Goal: Task Accomplishment & Management: Complete application form

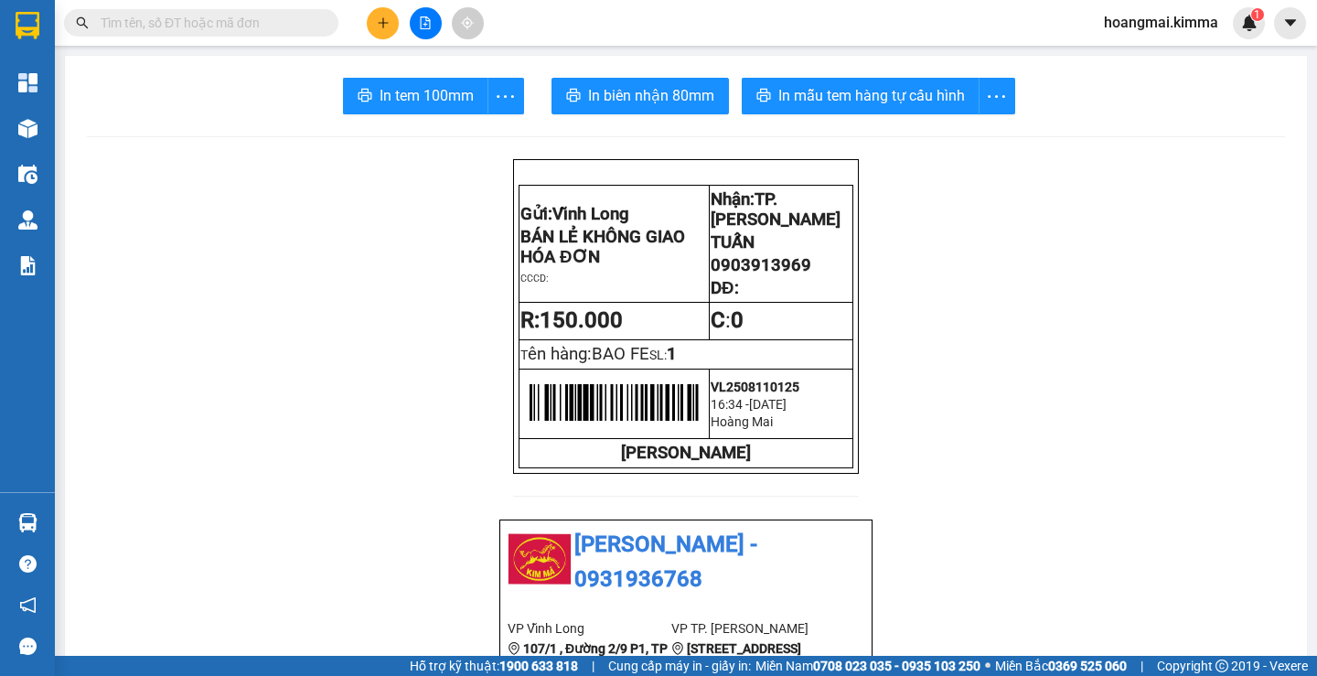
click at [125, 23] on input "text" at bounding box center [209, 23] width 216 height 20
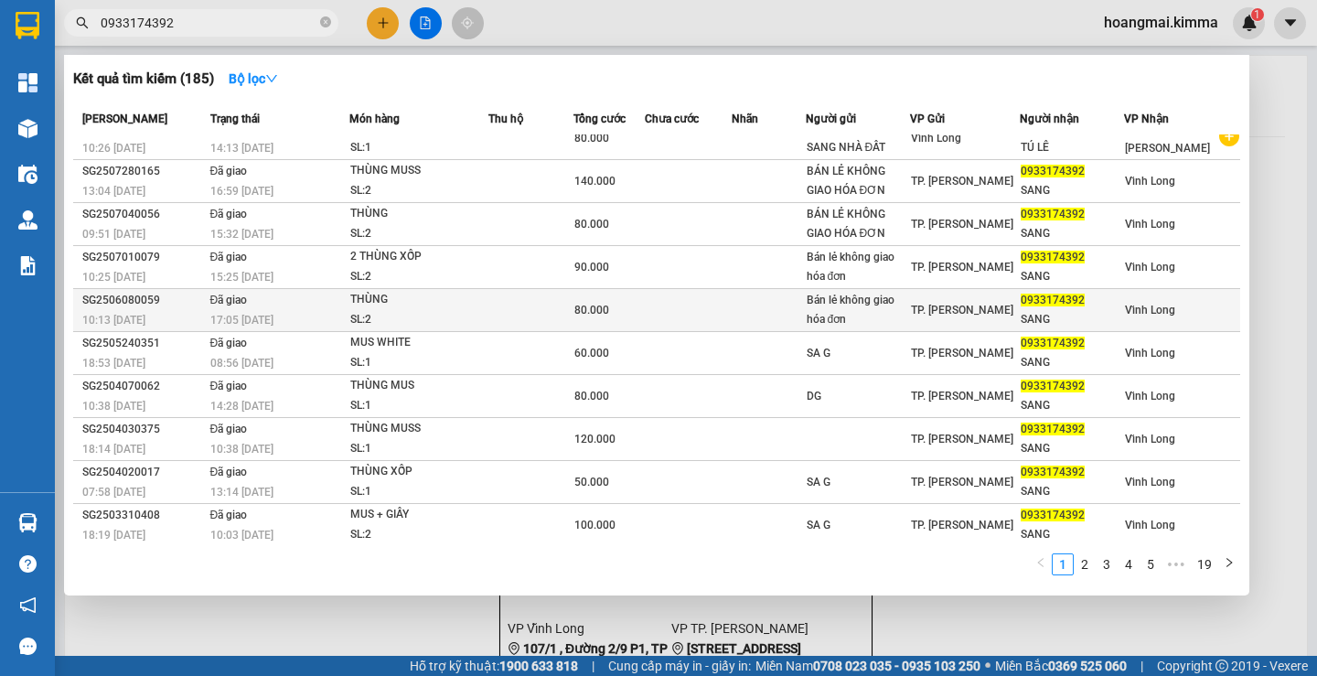
scroll to position [24, 0]
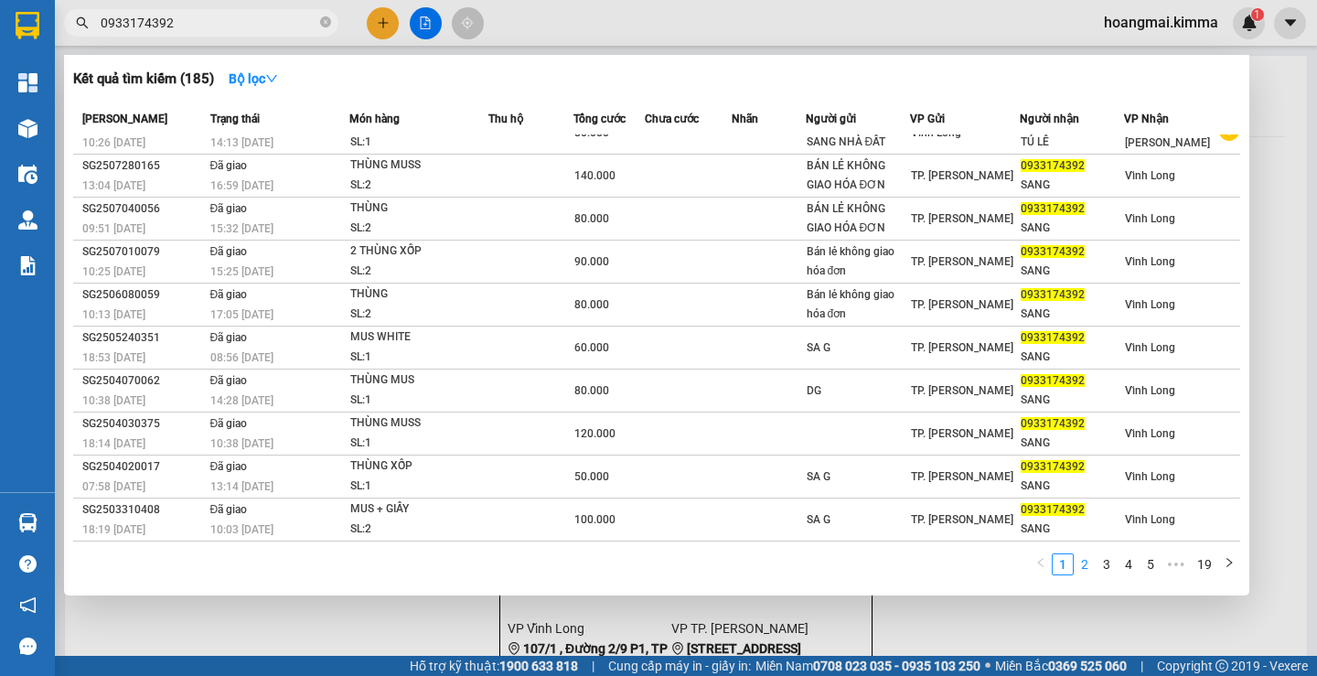
click at [1083, 563] on link "2" at bounding box center [1084, 564] width 20 height 20
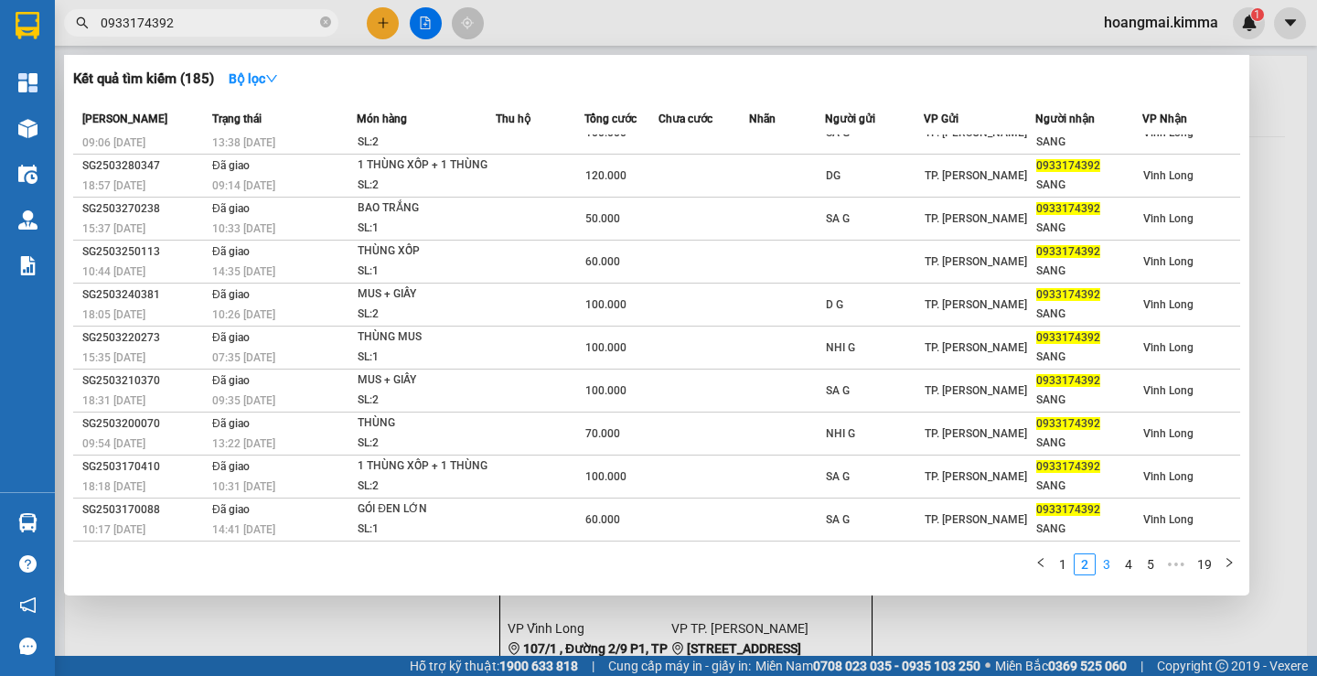
click at [1109, 564] on link "3" at bounding box center [1106, 564] width 20 height 20
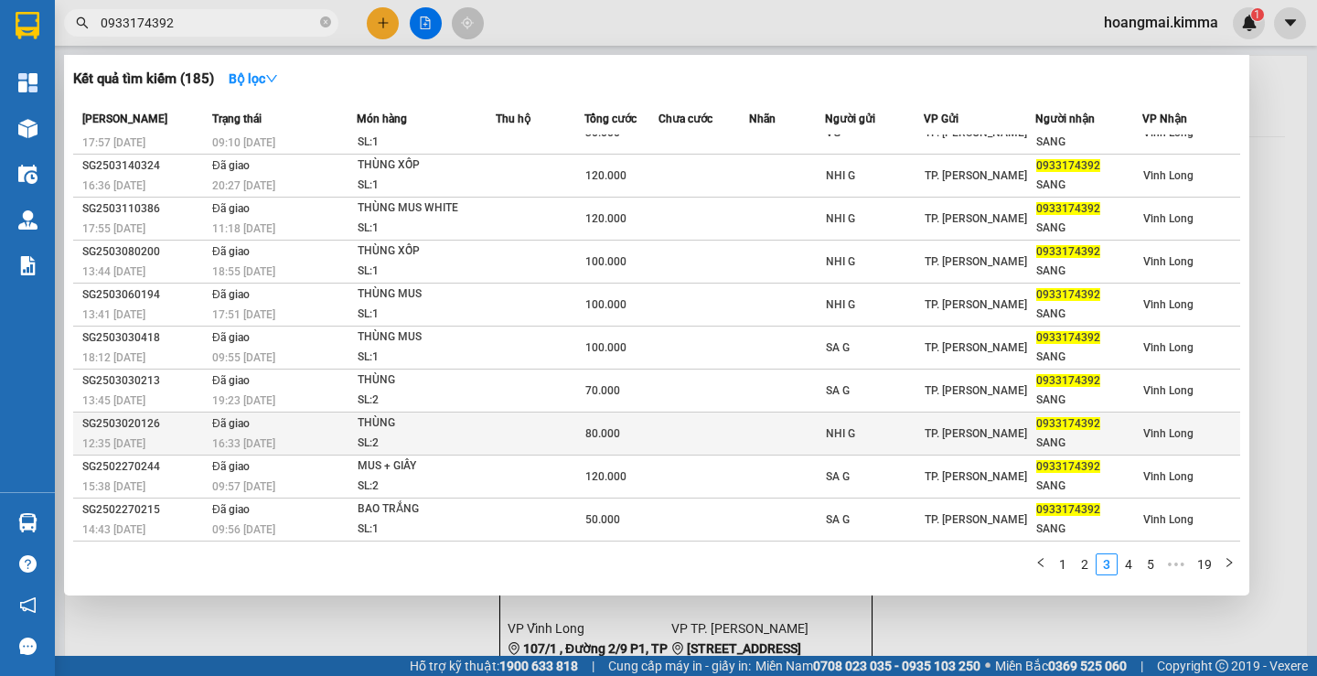
scroll to position [0, 0]
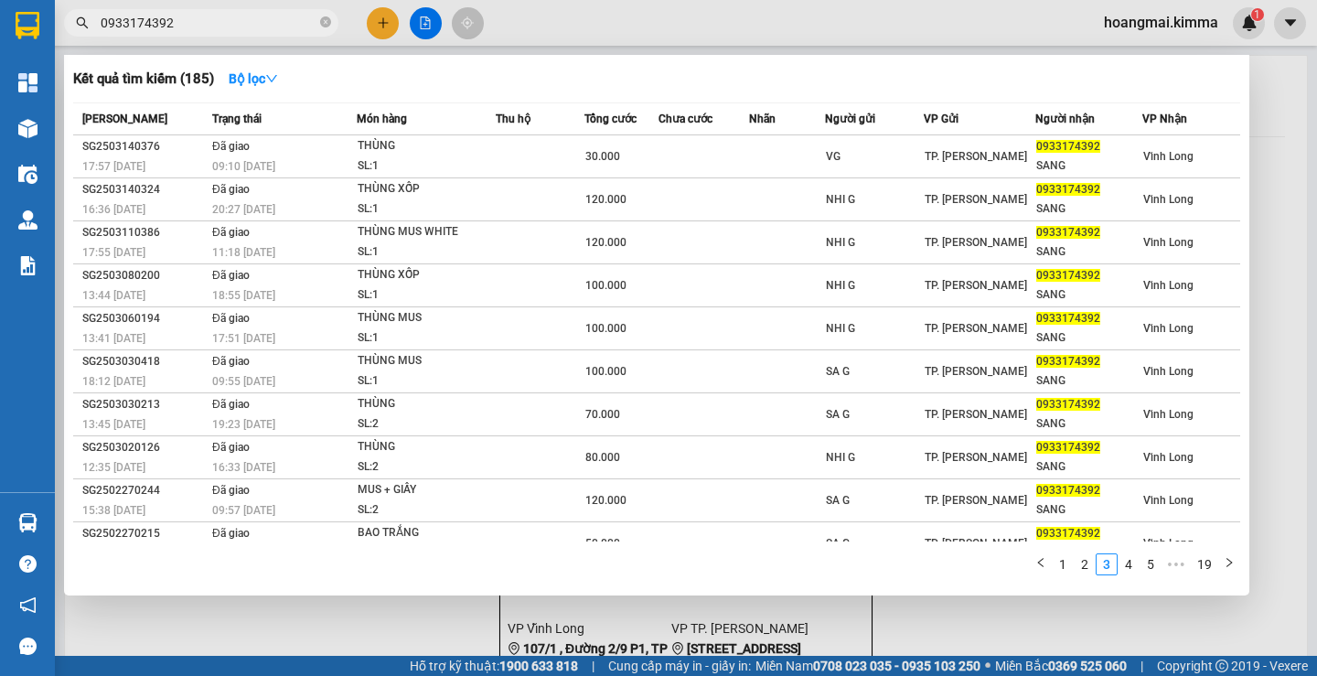
click at [197, 26] on input "0933174392" at bounding box center [209, 23] width 216 height 20
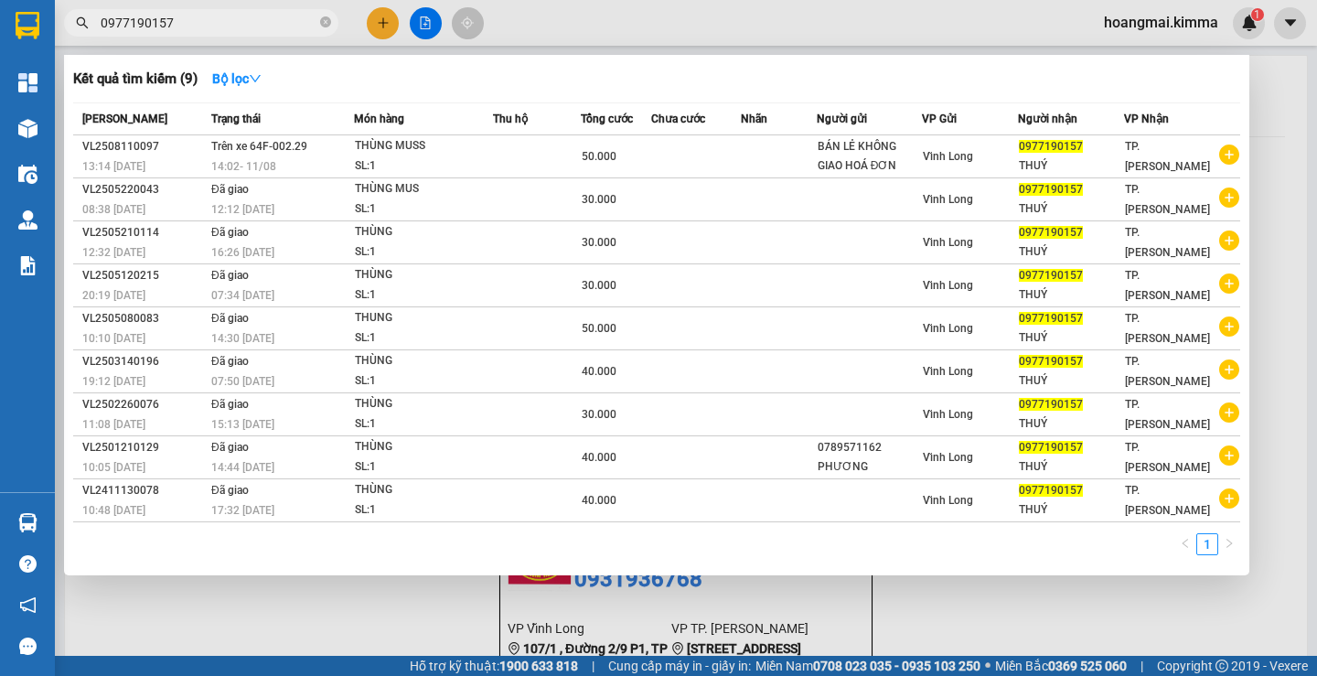
type input "0977190157"
click at [377, 29] on div at bounding box center [658, 338] width 1317 height 676
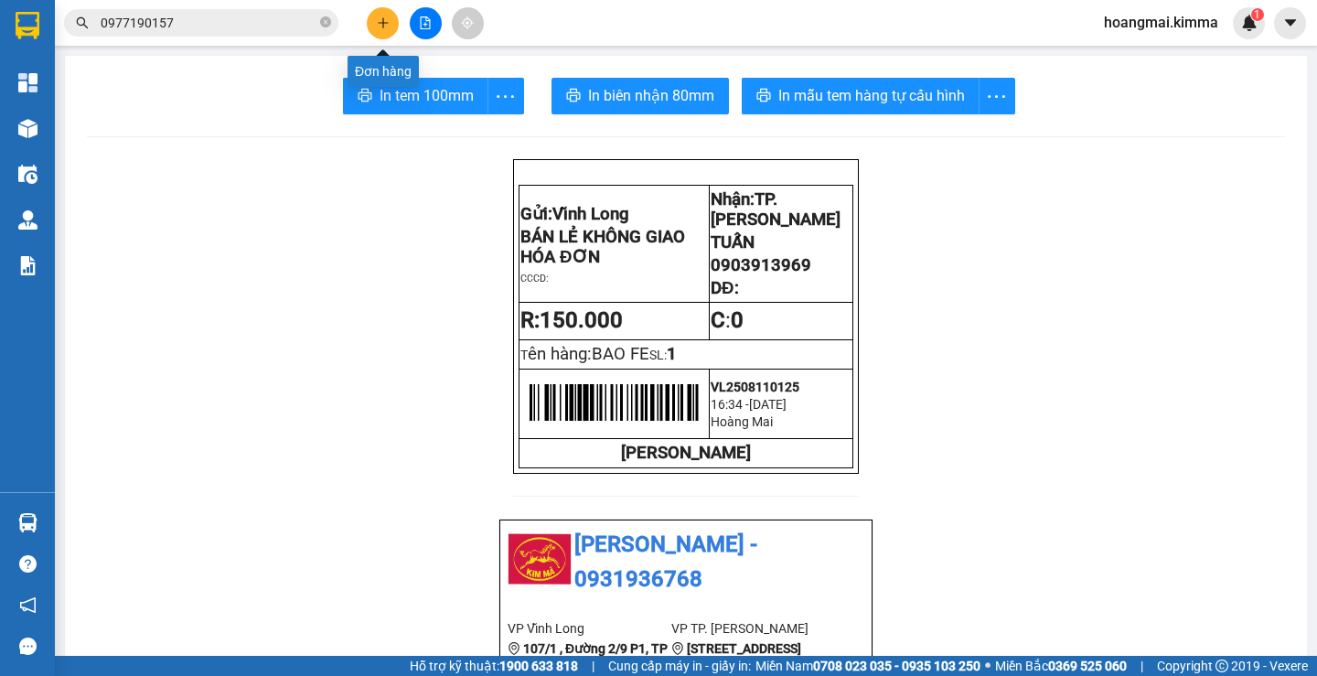
click at [377, 29] on button at bounding box center [383, 23] width 32 height 32
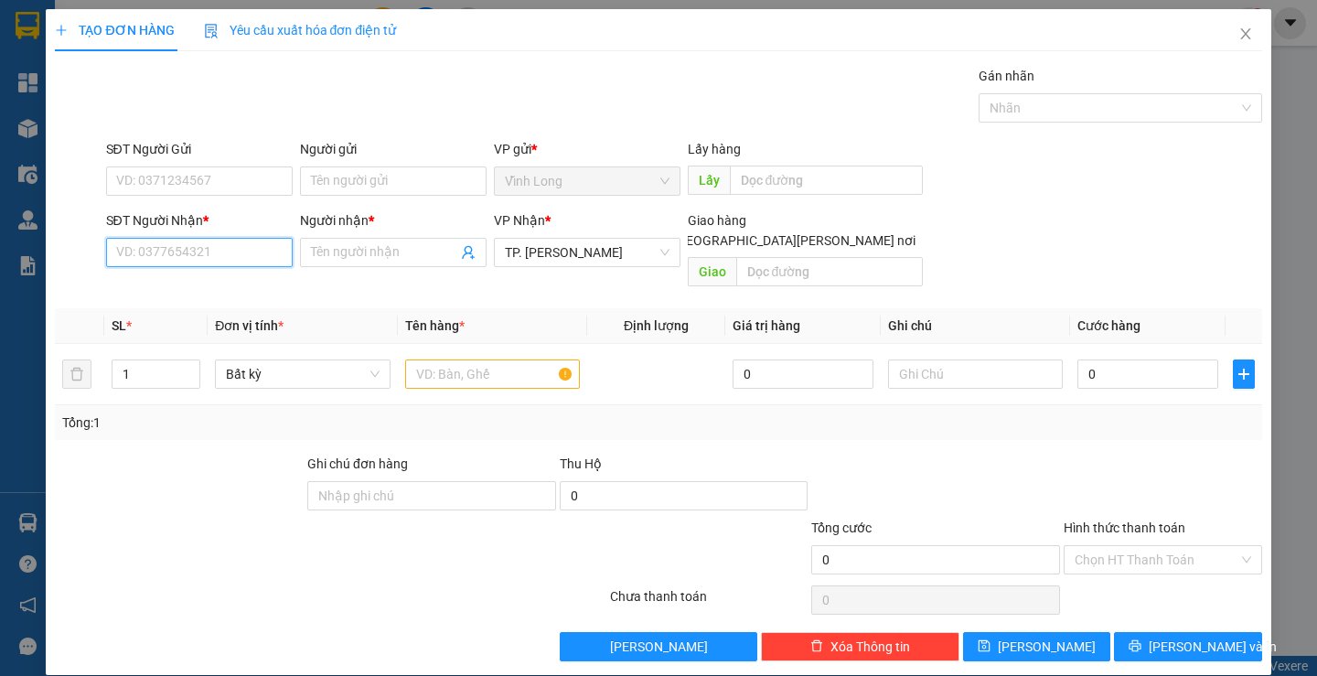
click at [213, 259] on input "SĐT Người Nhận *" at bounding box center [199, 252] width 187 height 29
type input "0769663969"
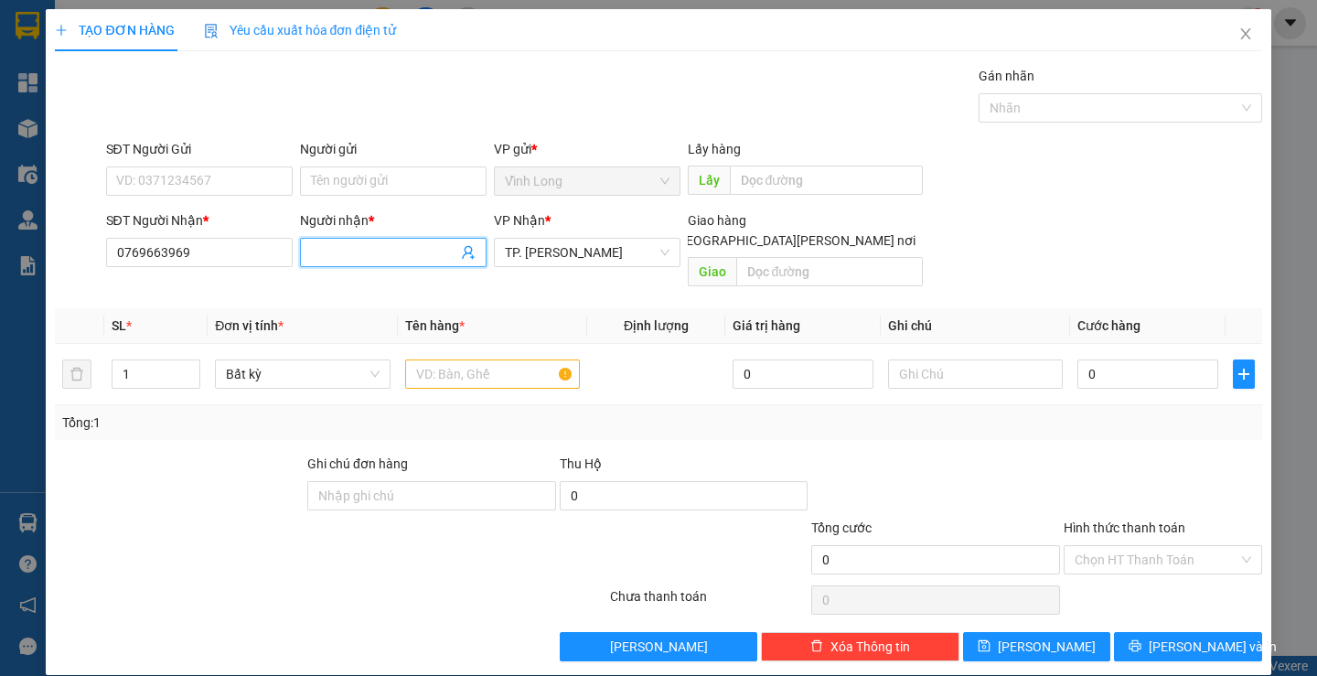
click at [401, 256] on input "Người nhận *" at bounding box center [384, 252] width 146 height 20
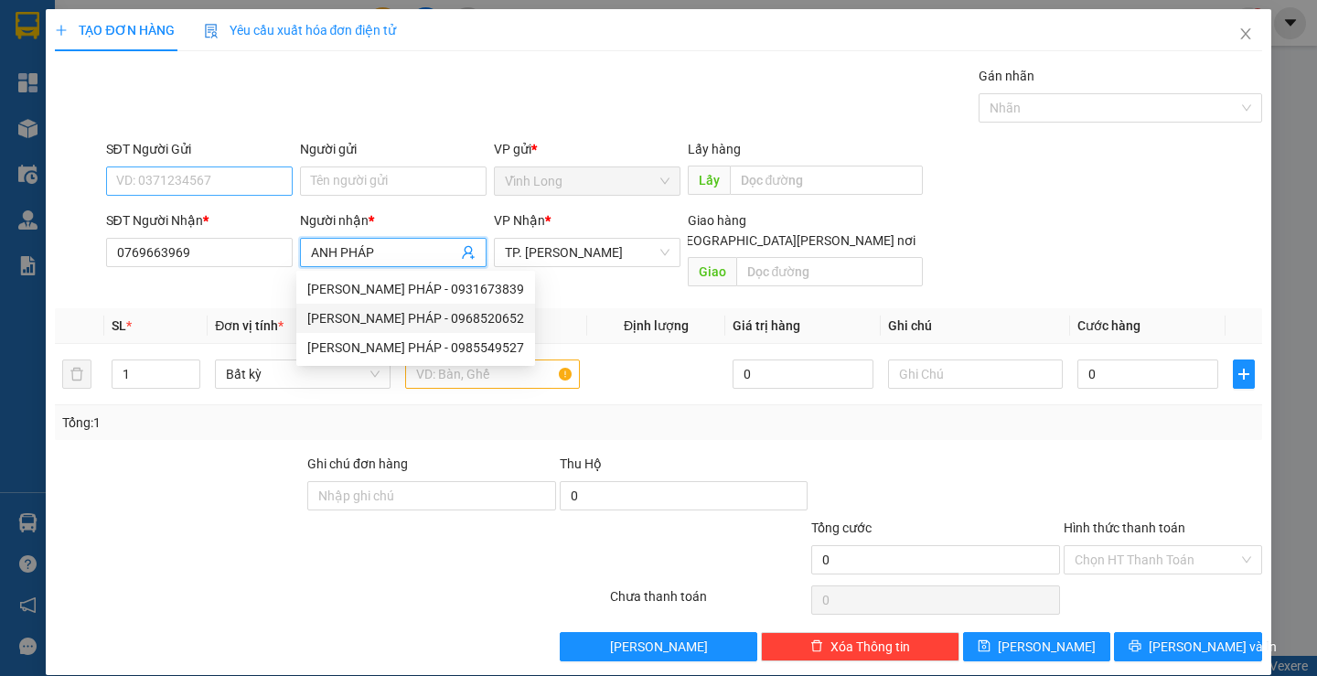
type input "ANH PHÁP"
click at [244, 184] on input "SĐT Người Gửi" at bounding box center [199, 180] width 187 height 29
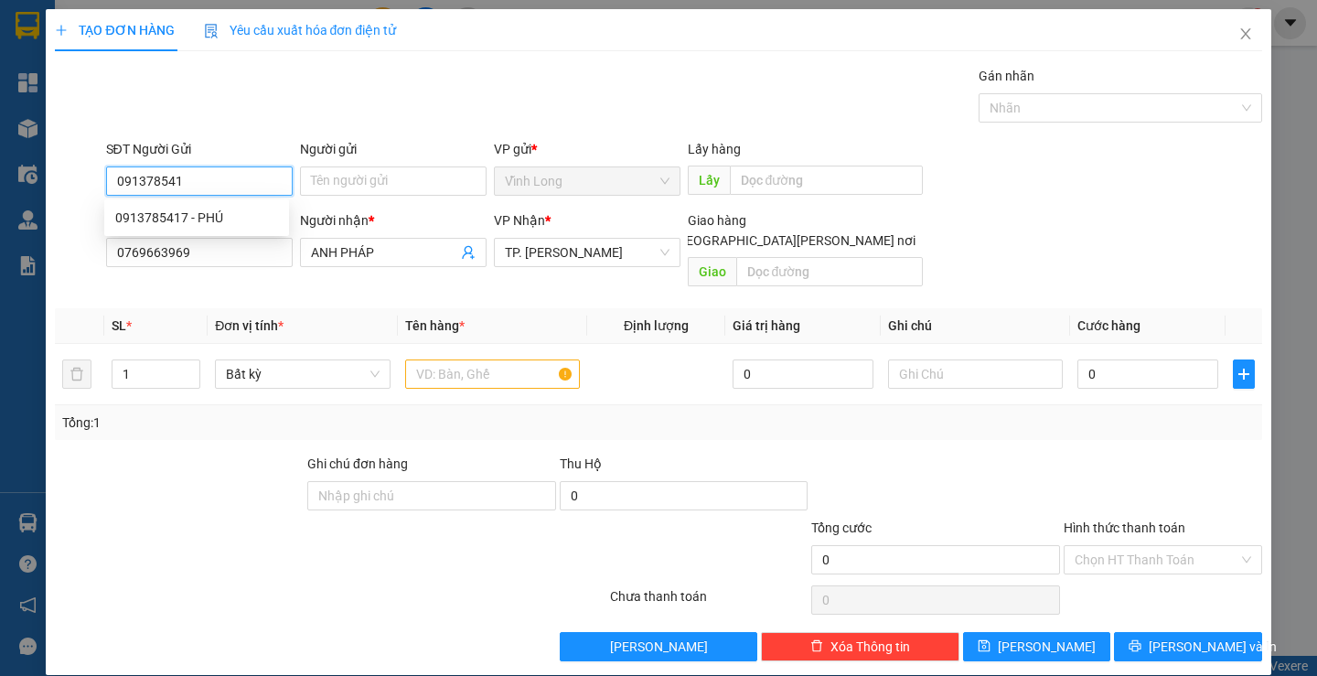
type input "0913785417"
click at [226, 219] on div "0913785417 - PHÚ" at bounding box center [196, 218] width 163 height 20
type input "PHÚ"
type input "0913785417"
drag, startPoint x: 410, startPoint y: 179, endPoint x: 217, endPoint y: 188, distance: 193.1
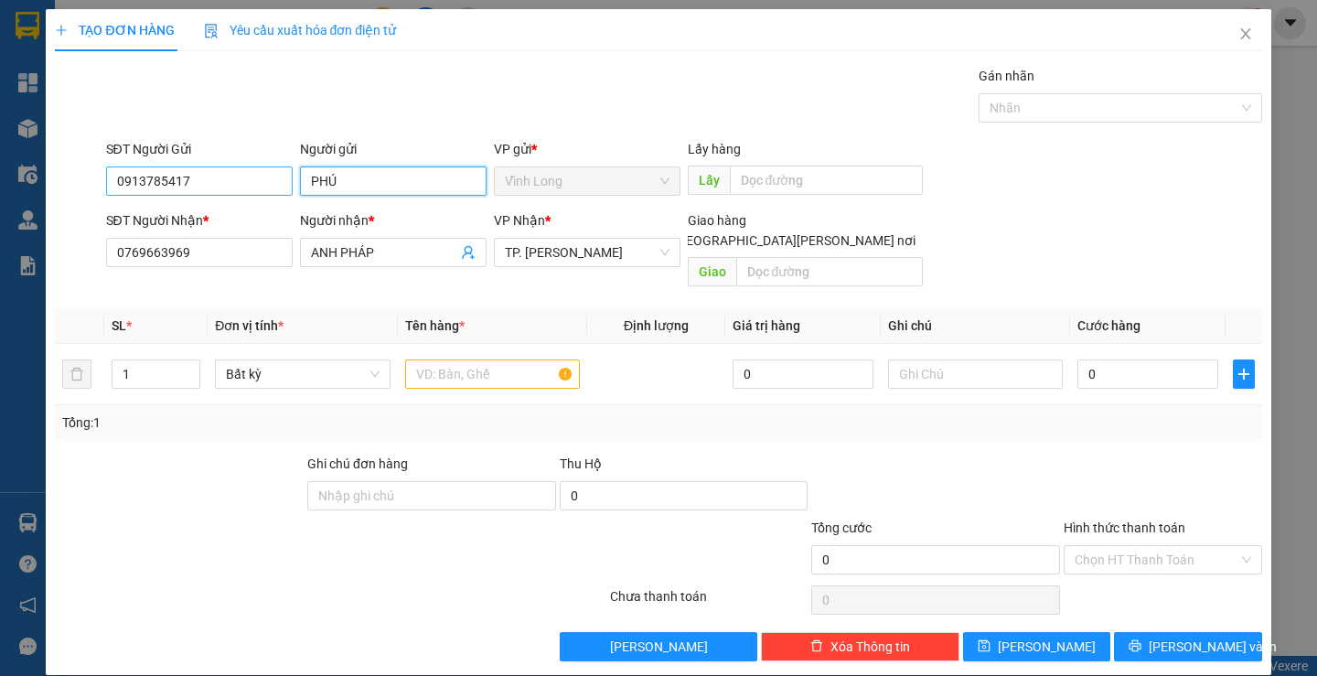
click at [217, 188] on div "SĐT Người Gửi 0913785417 Người gửi [PERSON_NAME] VP gửi * [PERSON_NAME] Lấy hàn…" at bounding box center [683, 171] width 1163 height 64
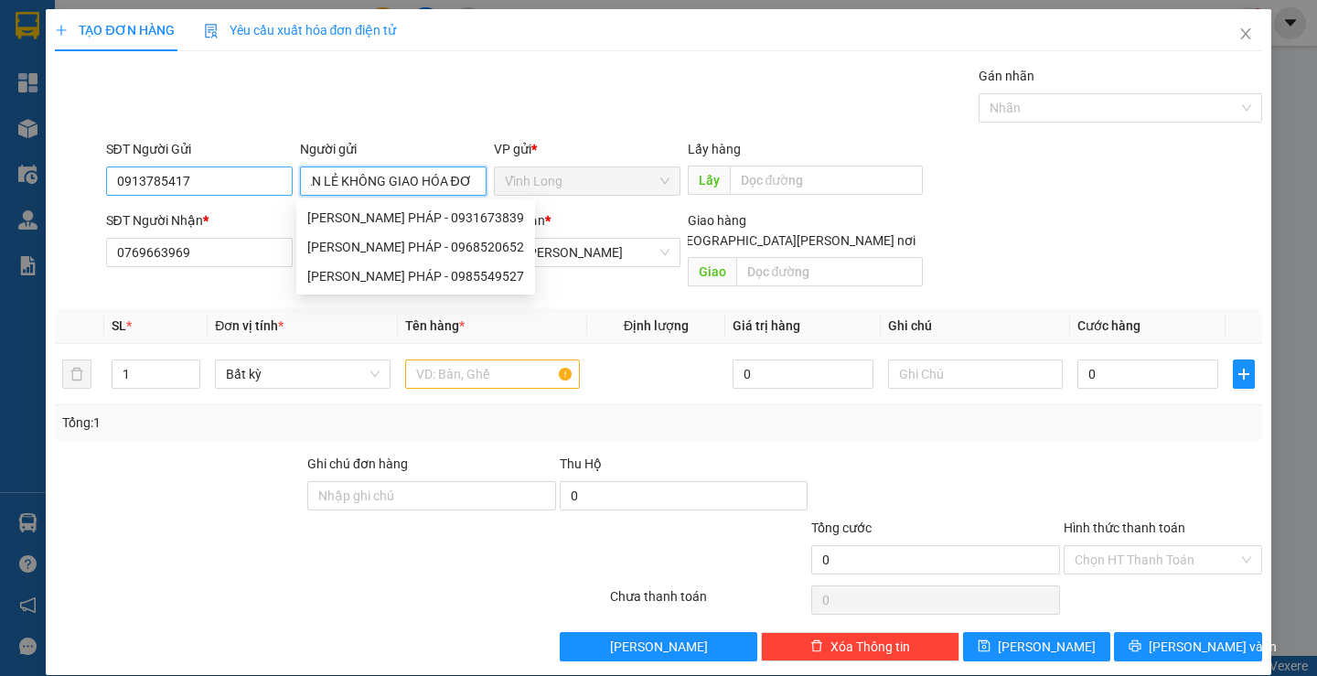
scroll to position [0, 26]
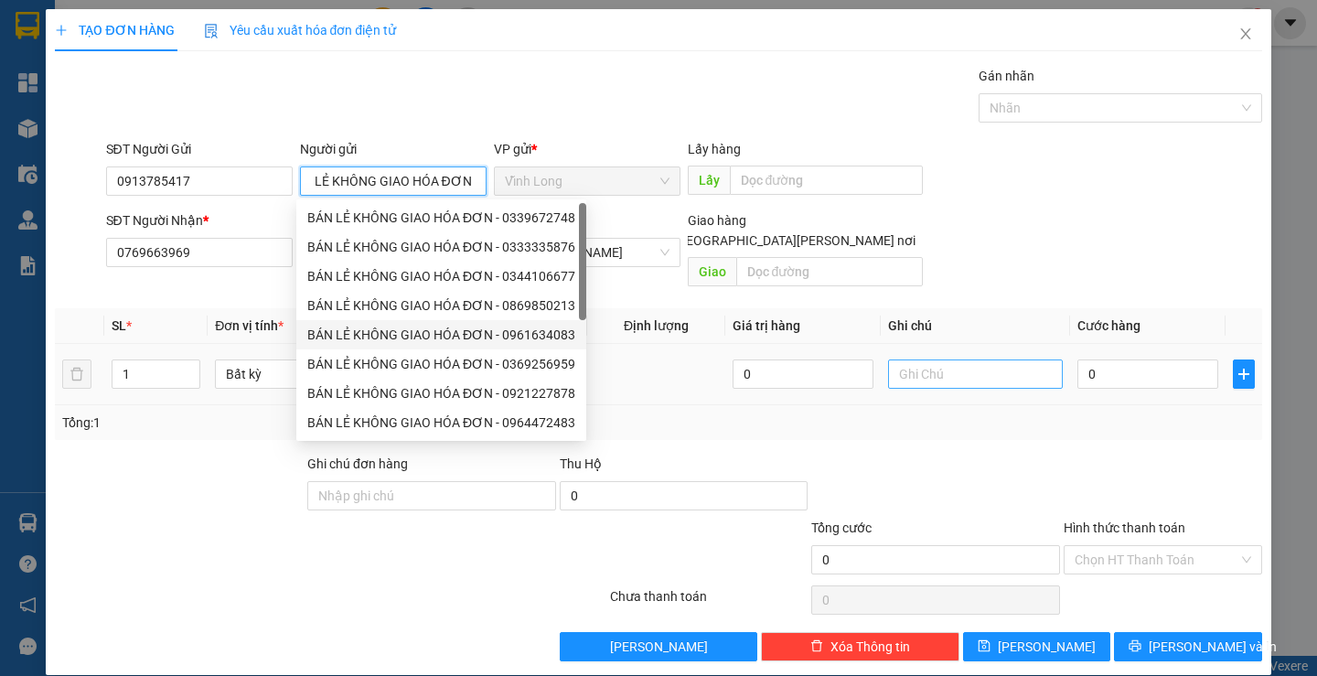
type input "BÁN LẺ KHÔNG GIAO HÓA ĐƠN"
click at [923, 359] on input "text" at bounding box center [975, 373] width 175 height 29
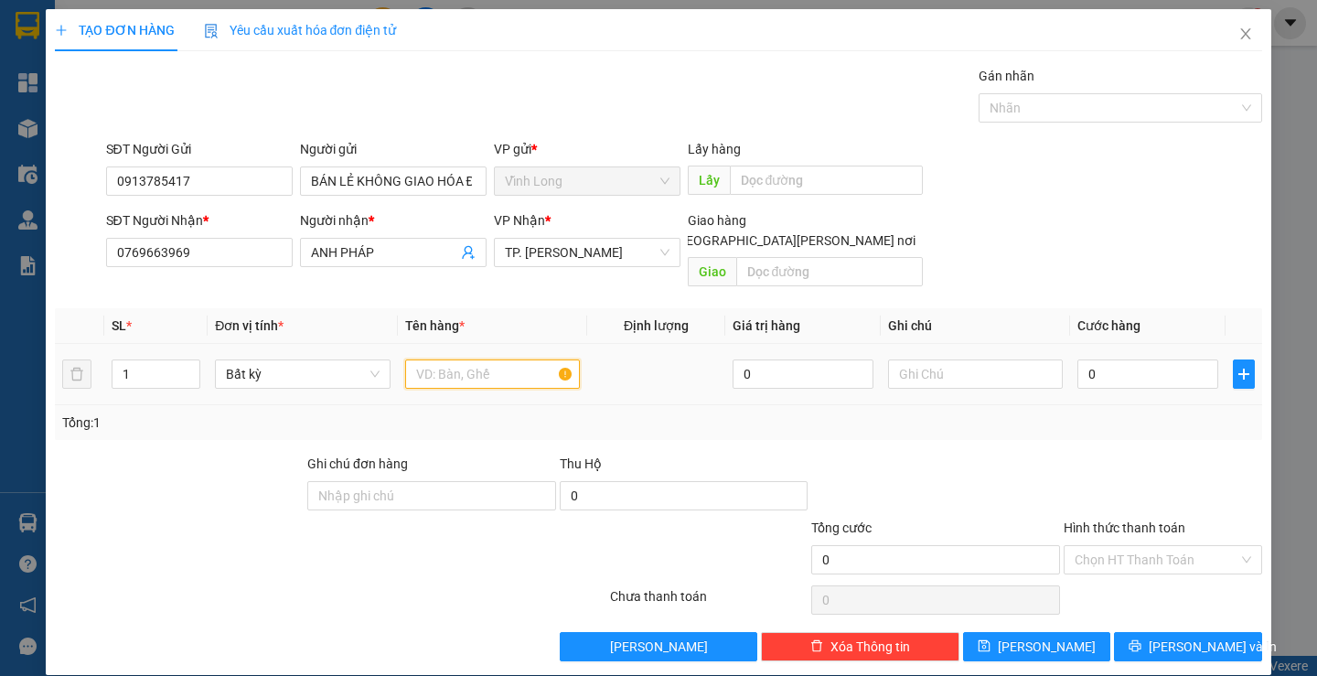
click at [491, 364] on input "text" at bounding box center [492, 373] width 175 height 29
type input "GÓI CARTON DẸP"
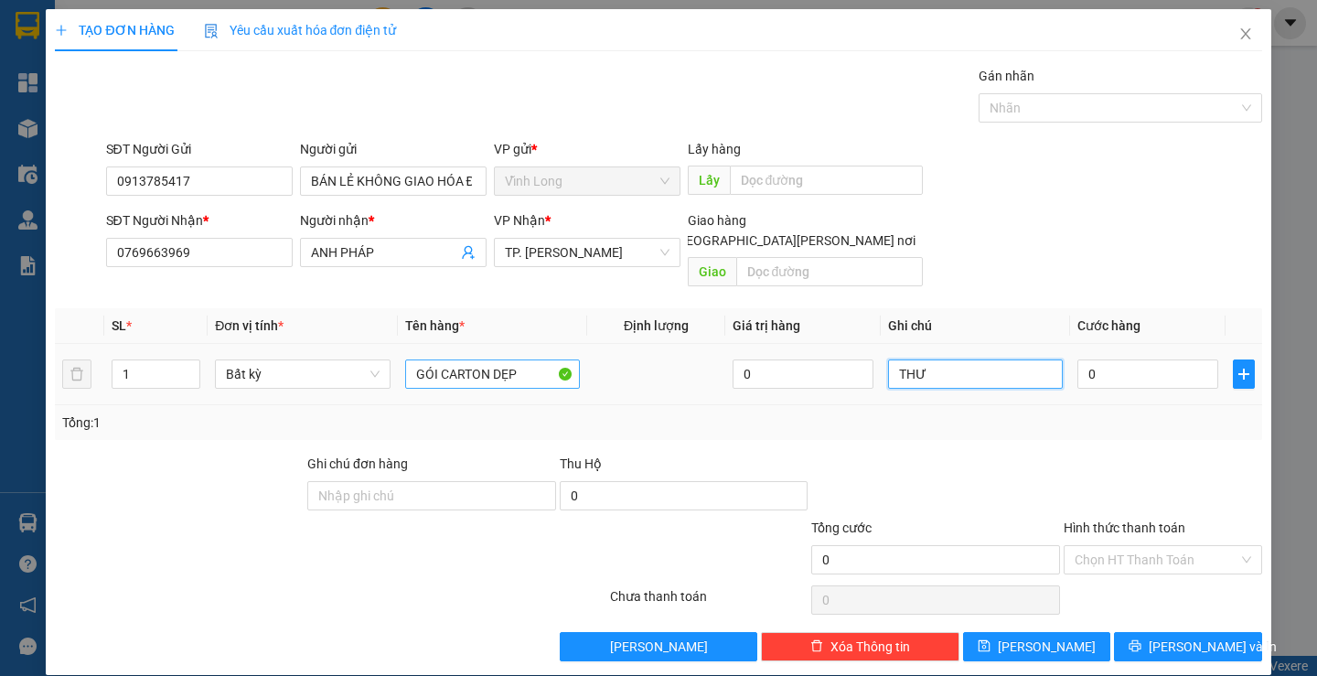
type input "THƯ"
type input "2"
type input "20"
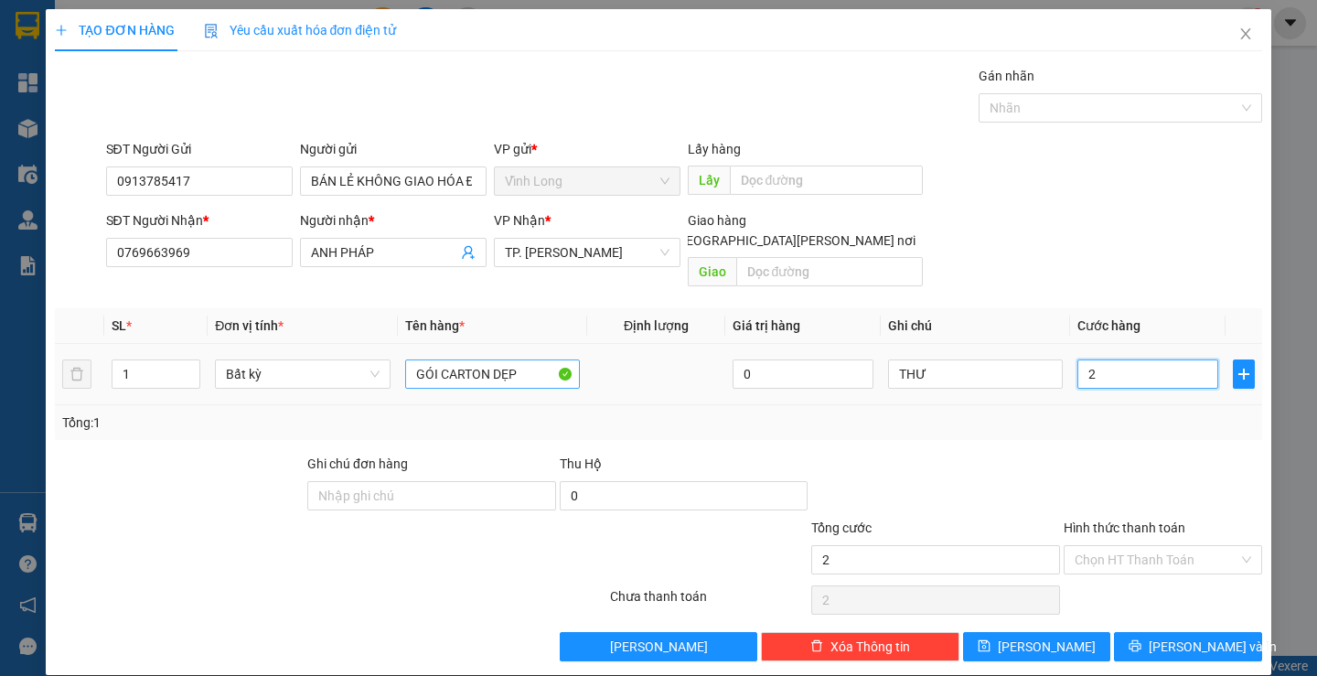
type input "20"
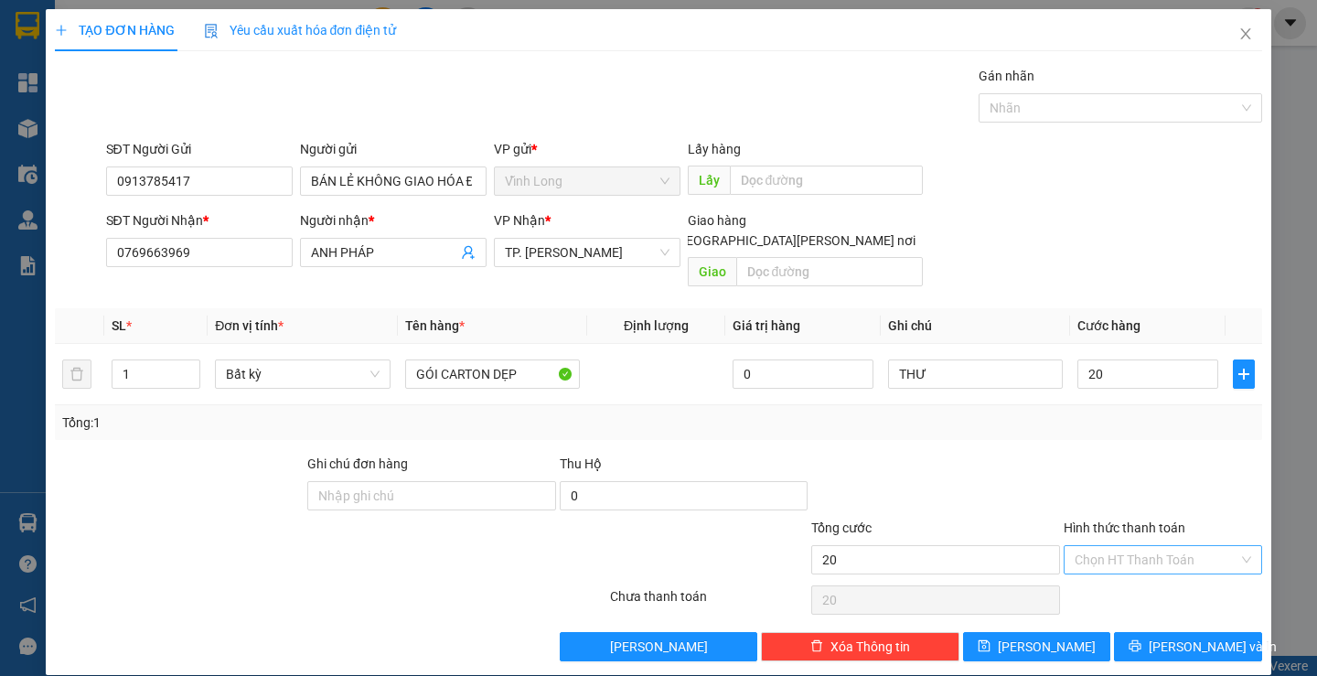
type input "20.000"
click at [1093, 546] on input "Hình thức thanh toán" at bounding box center [1156, 559] width 164 height 27
click at [1118, 566] on div "Tại văn phòng" at bounding box center [1151, 576] width 174 height 20
type input "0"
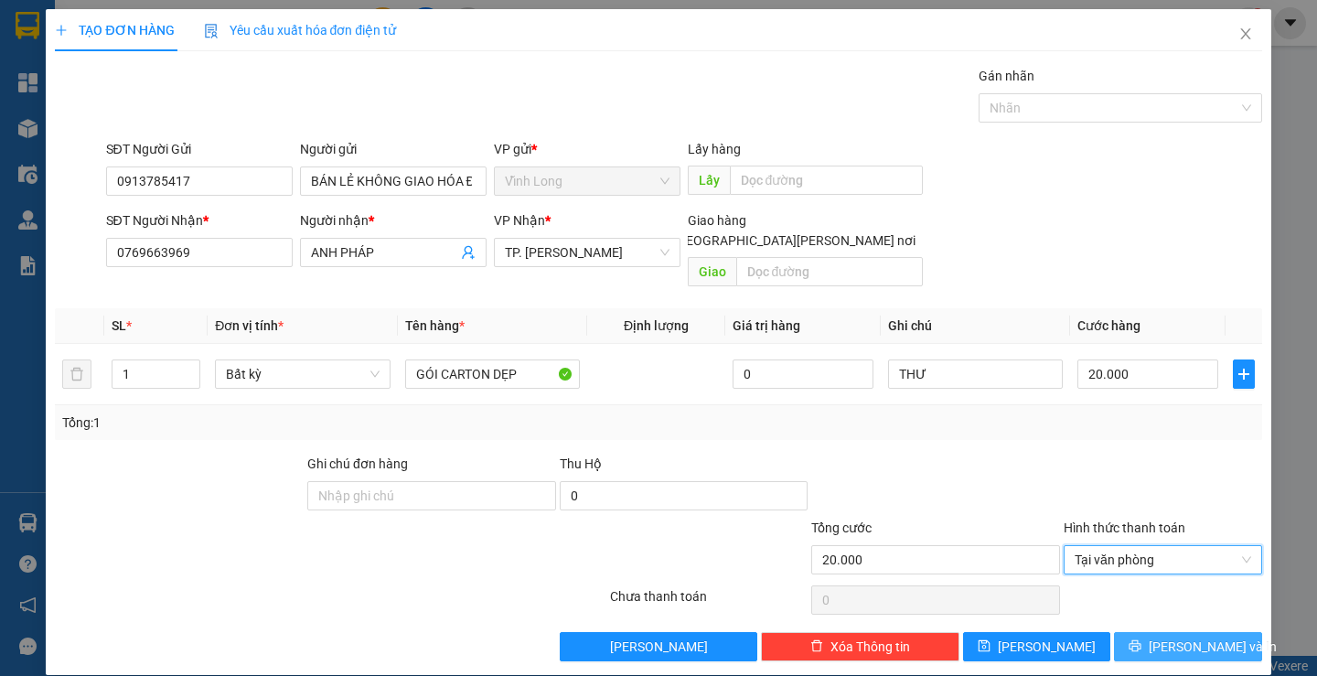
click at [1120, 632] on button "[PERSON_NAME] và In" at bounding box center [1187, 646] width 147 height 29
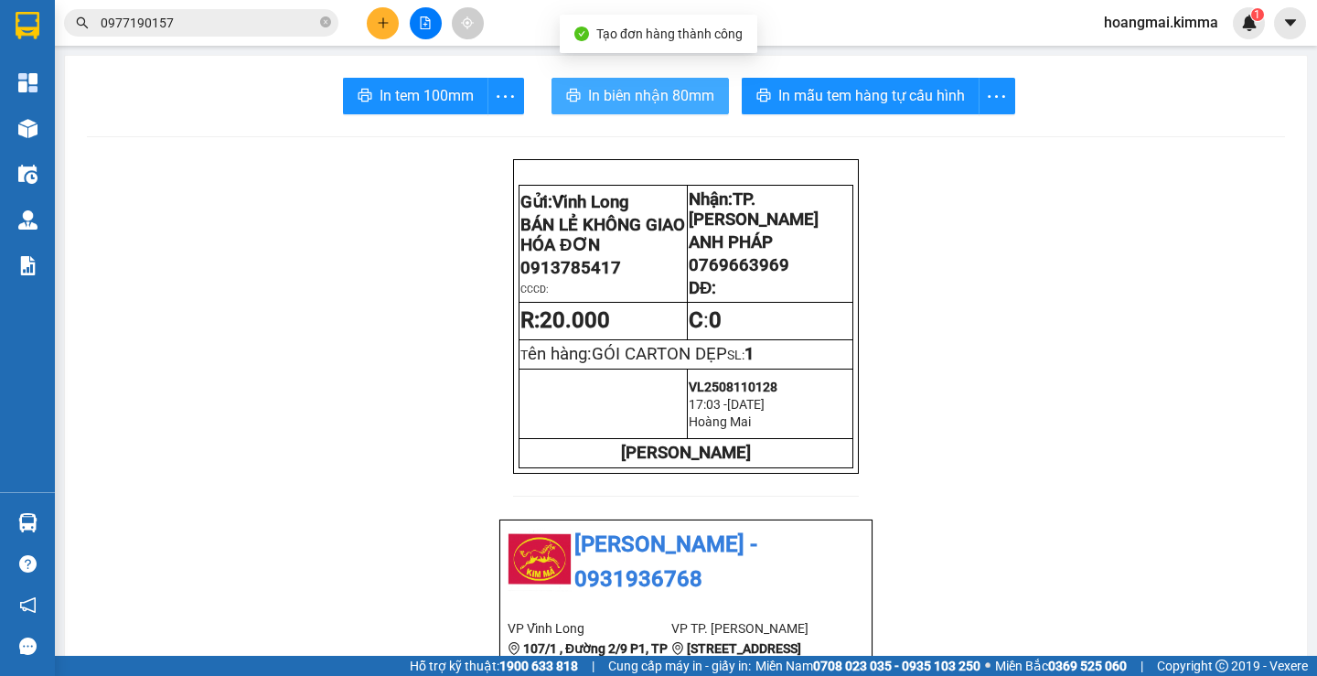
click at [626, 90] on span "In biên nhận 80mm" at bounding box center [651, 95] width 126 height 23
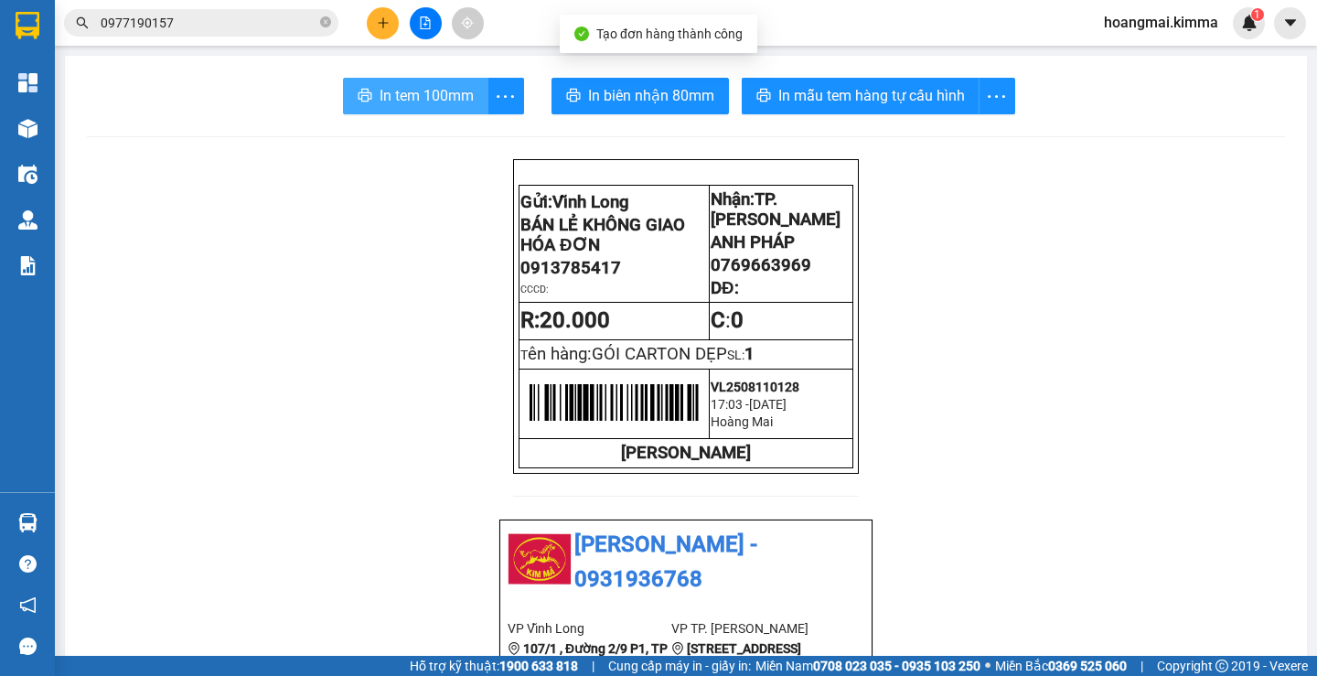
click at [412, 103] on span "In tem 100mm" at bounding box center [426, 95] width 94 height 23
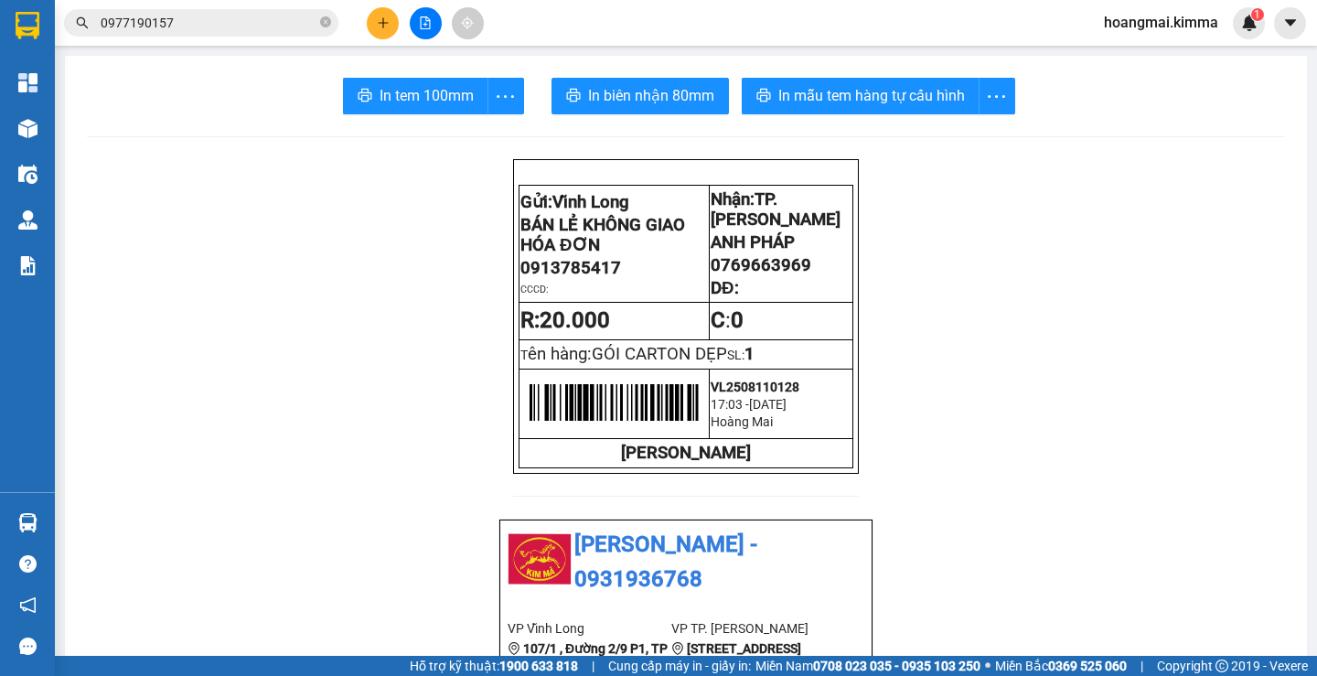
click at [211, 24] on input "0977190157" at bounding box center [209, 23] width 216 height 20
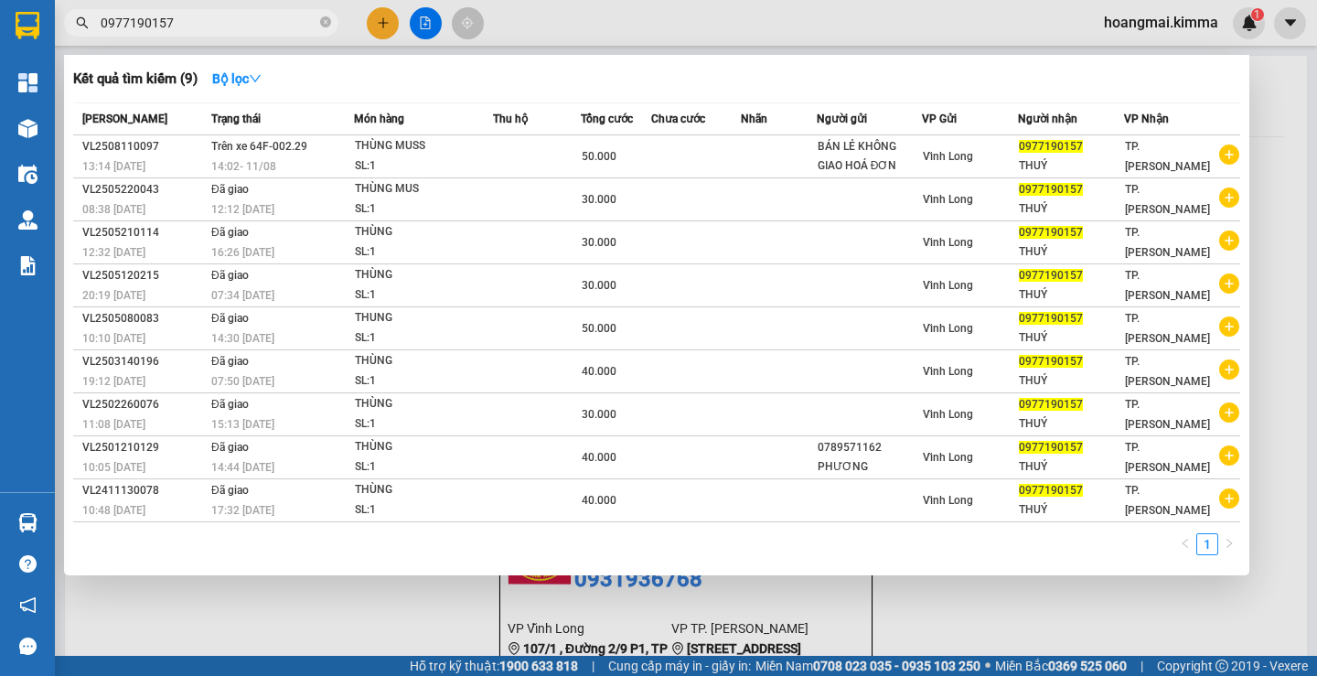
click at [211, 24] on input "0977190157" at bounding box center [209, 23] width 216 height 20
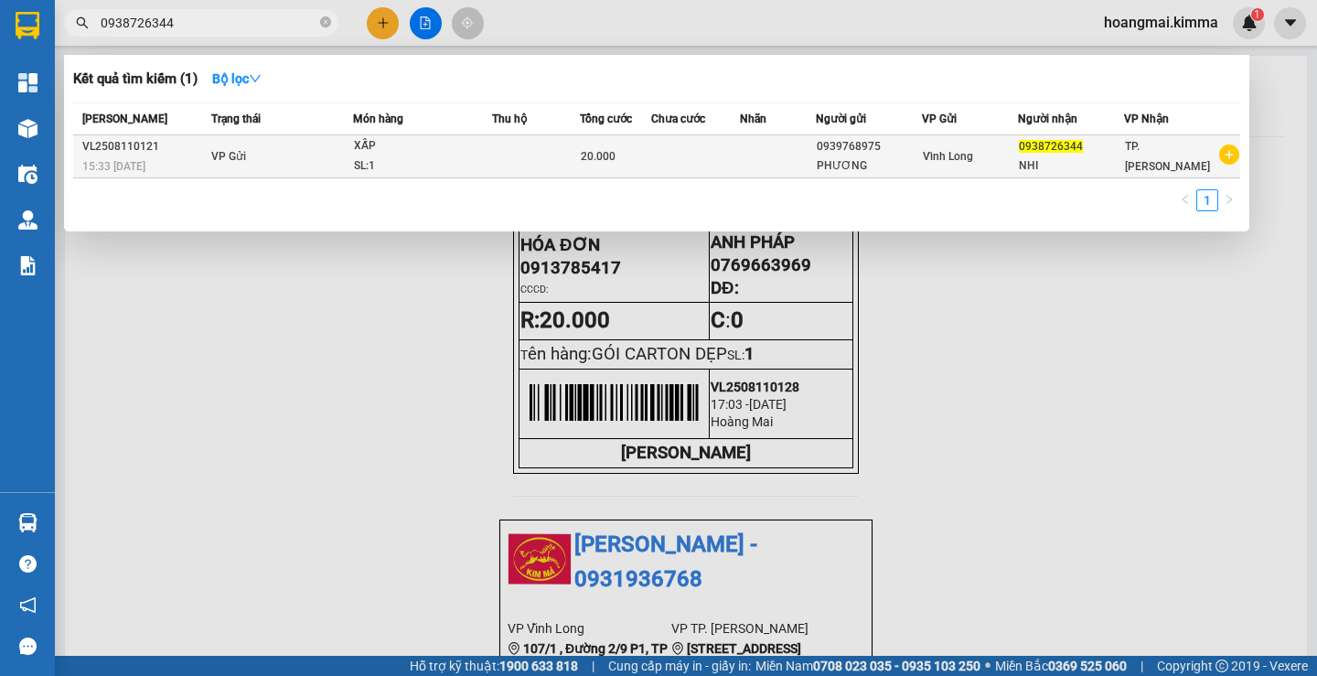
type input "0938726344"
click at [634, 160] on div "20.000" at bounding box center [615, 156] width 69 height 20
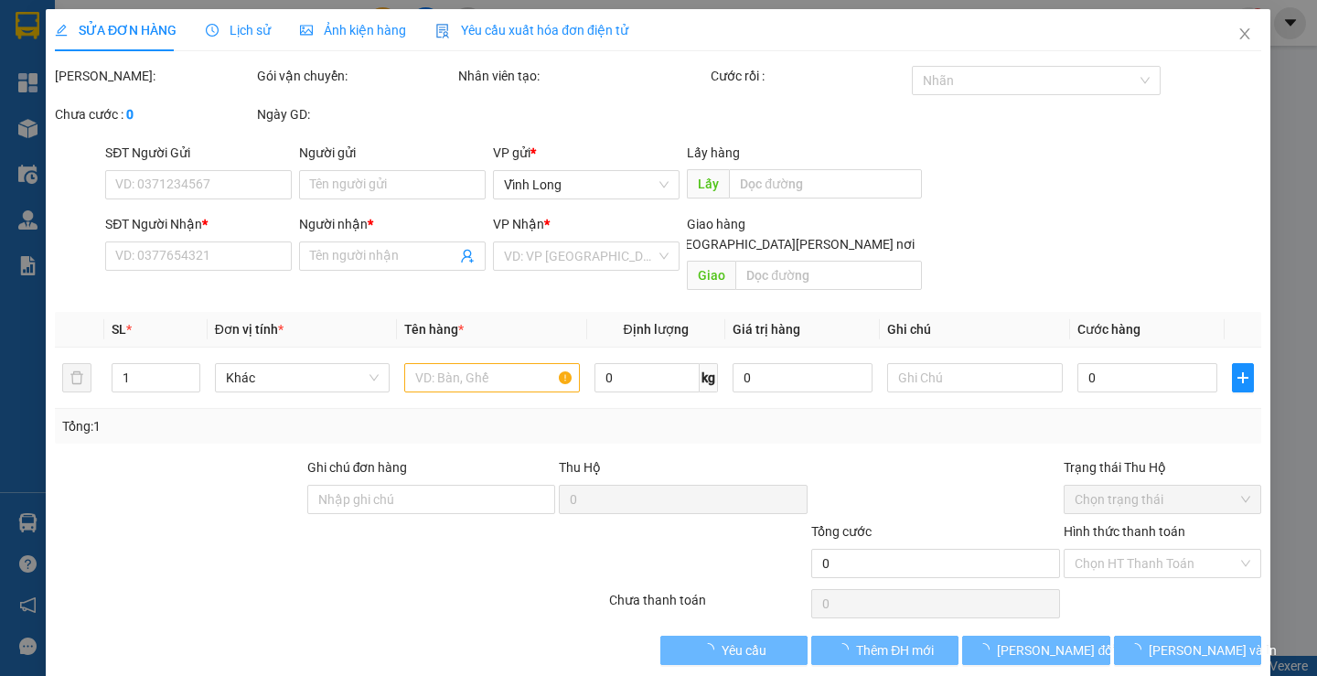
type input "0939768975"
type input "PHƯƠNG"
type input "0938726344"
type input "NHI"
type input "20.000"
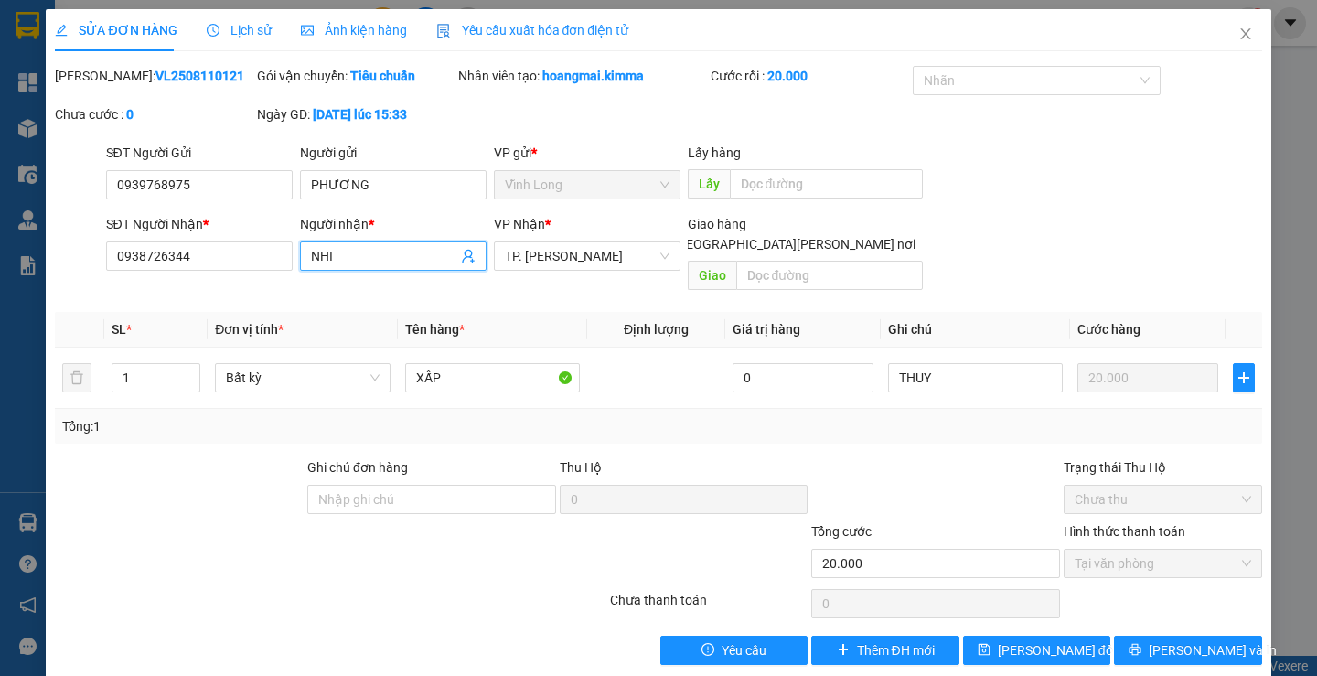
click at [389, 260] on input "NHI" at bounding box center [384, 256] width 146 height 20
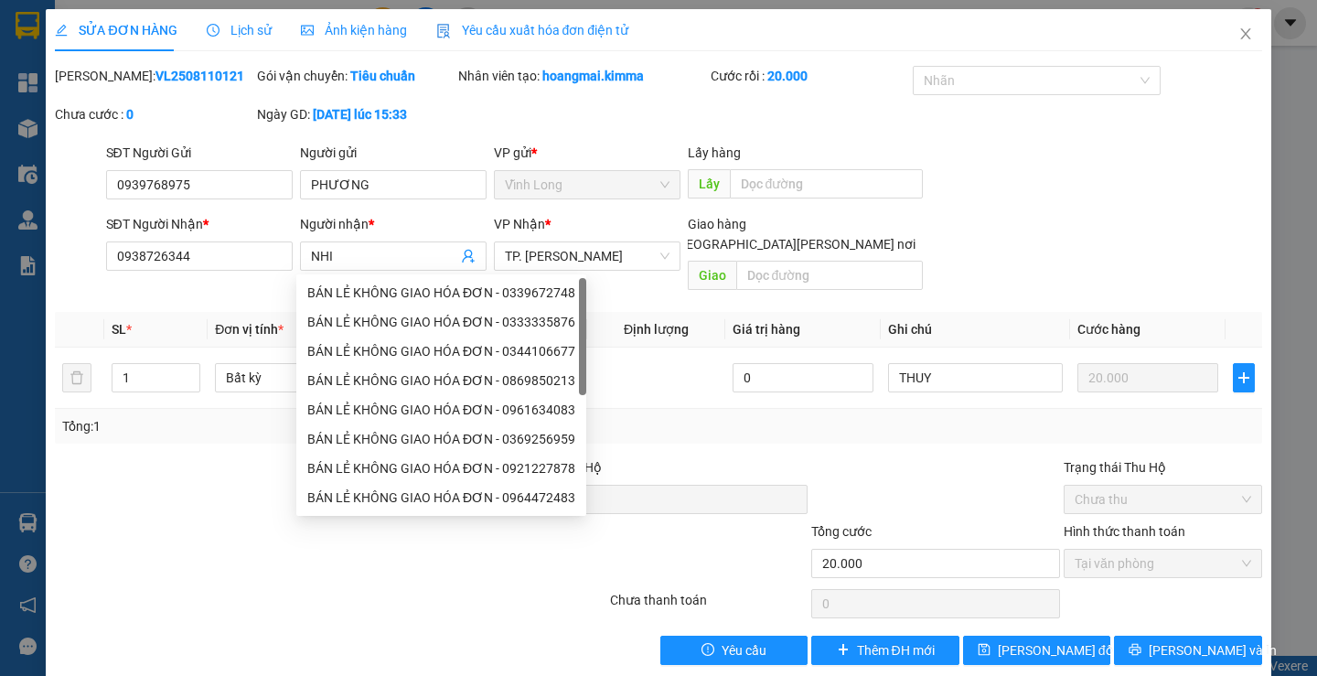
click at [1044, 204] on div "SĐT Người Gửi 0939768975 Người gửi PHƯƠNG VP gửi * [PERSON_NAME] Lấy hàng Lấy" at bounding box center [683, 175] width 1163 height 64
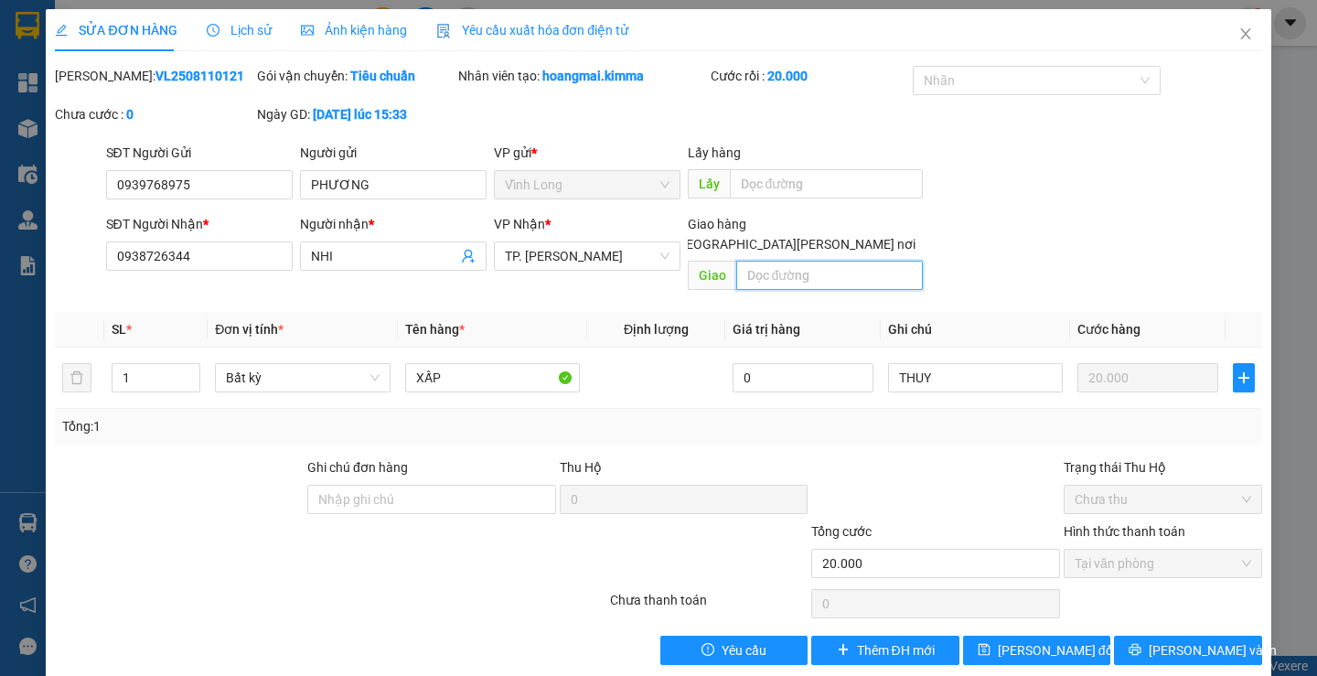
click at [815, 261] on input "text" at bounding box center [829, 275] width 187 height 29
click at [794, 261] on input "text" at bounding box center [829, 275] width 187 height 29
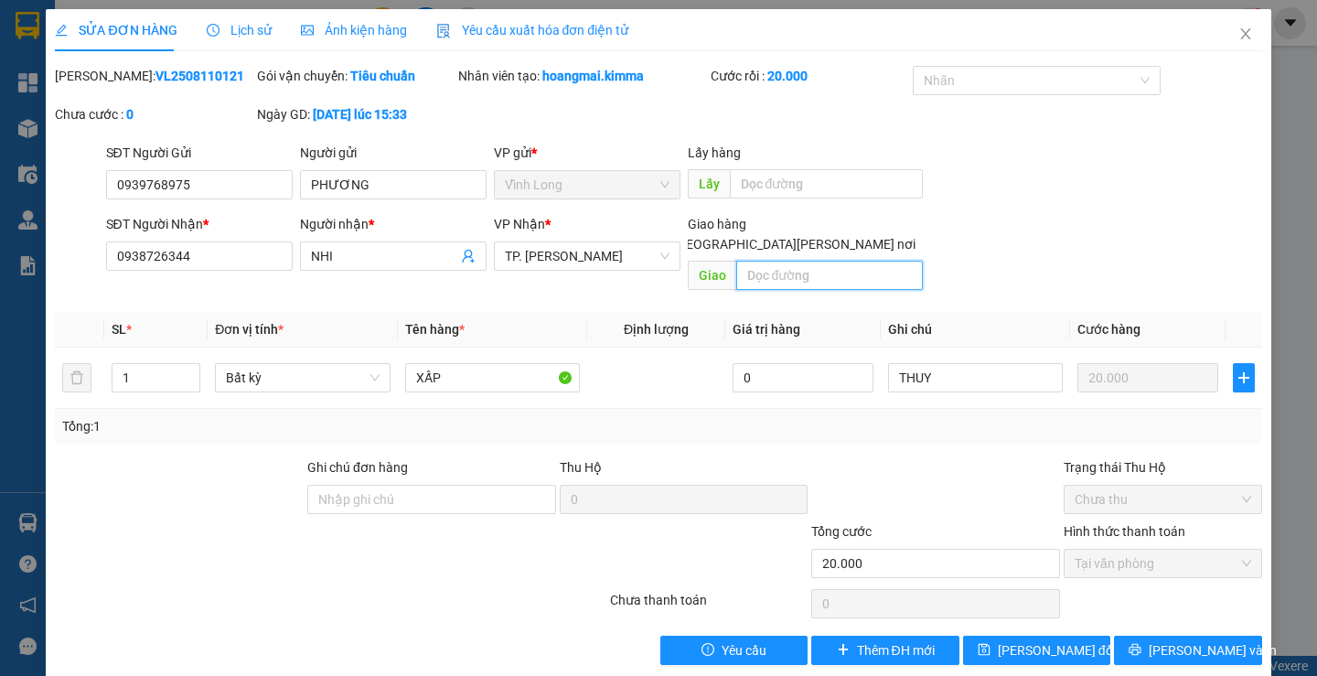
click at [794, 261] on input "text" at bounding box center [829, 275] width 187 height 29
type input "TX GIAO"
click at [1040, 640] on span "[PERSON_NAME] đổi" at bounding box center [1056, 650] width 118 height 20
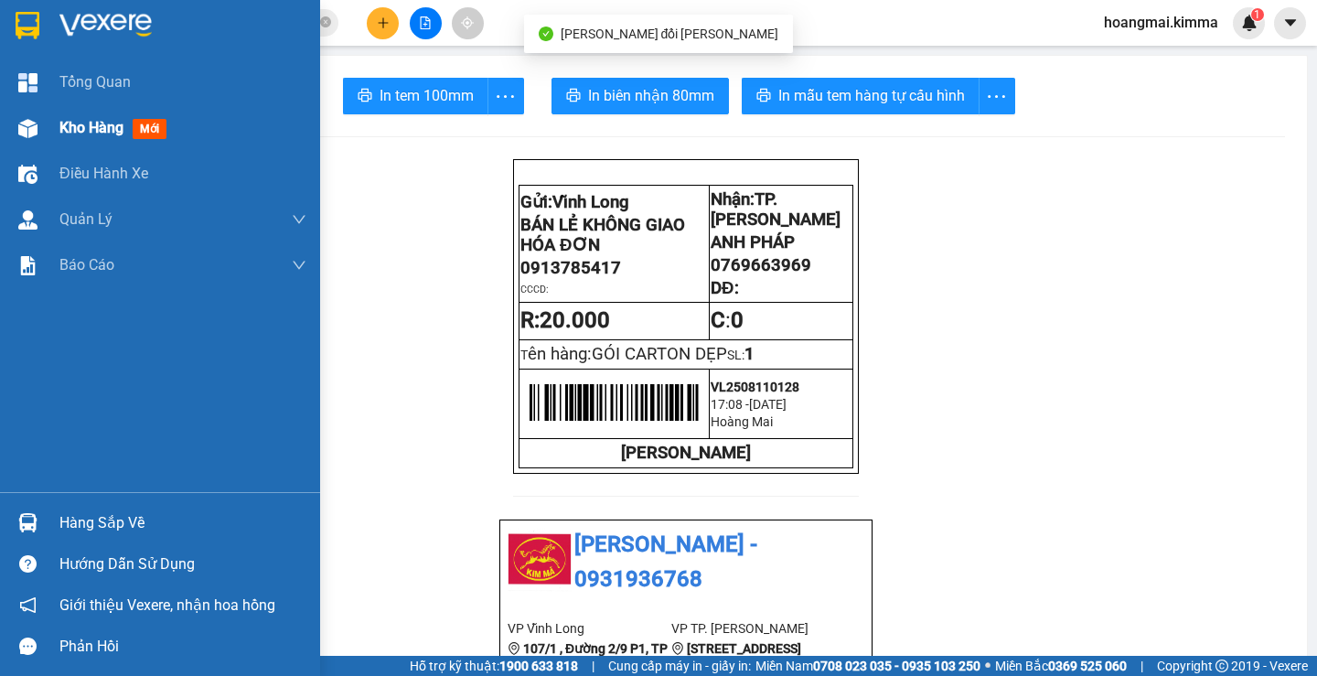
click at [97, 133] on span "Kho hàng" at bounding box center [91, 127] width 64 height 17
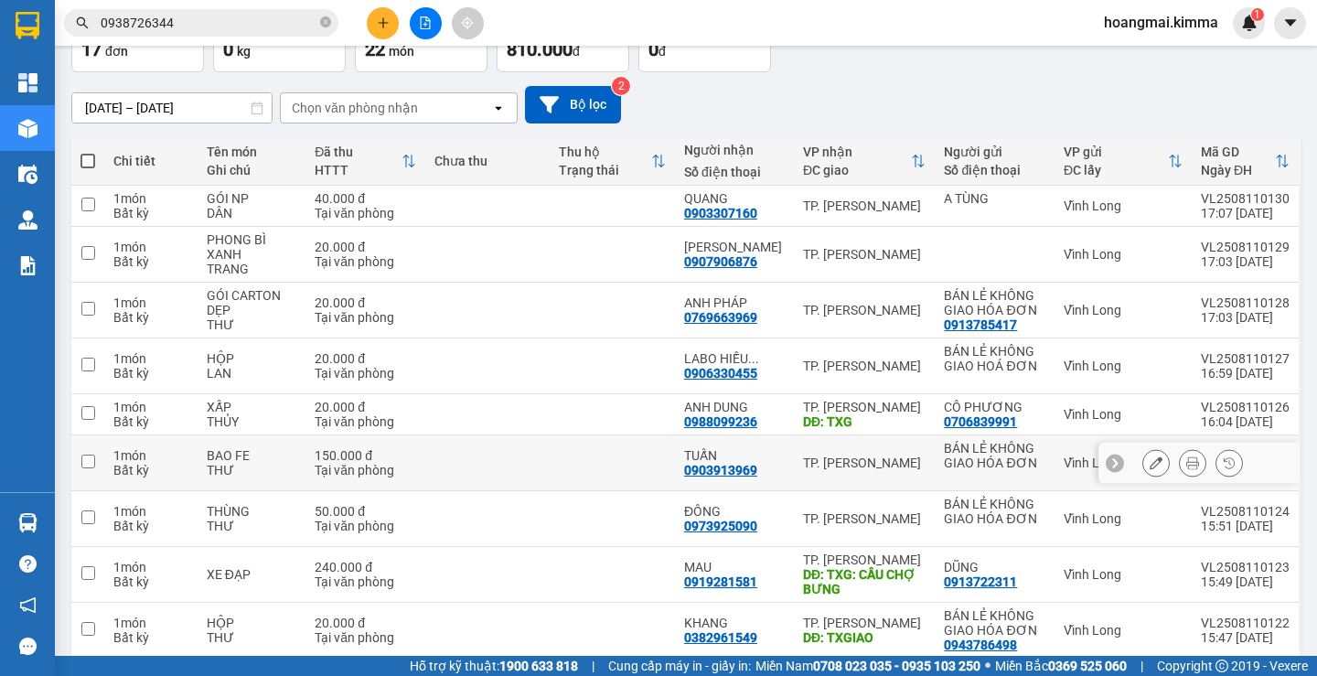
scroll to position [240, 0]
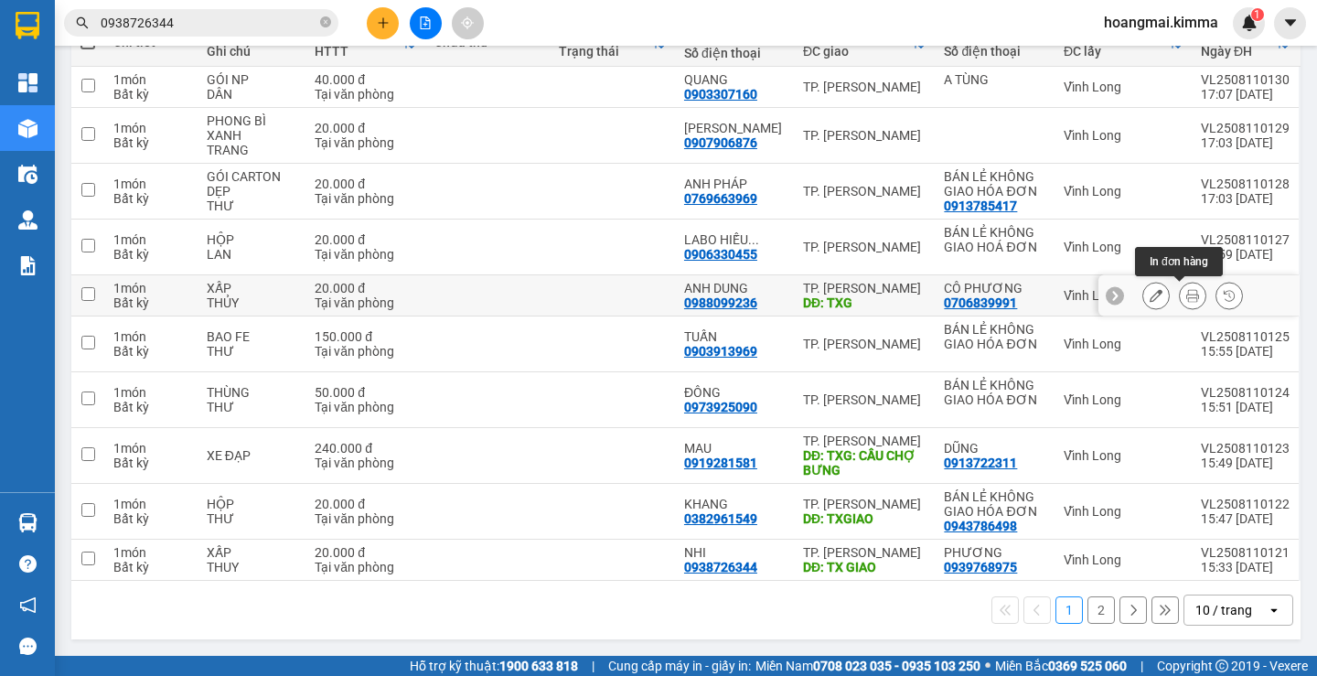
click at [1186, 299] on icon at bounding box center [1192, 295] width 13 height 13
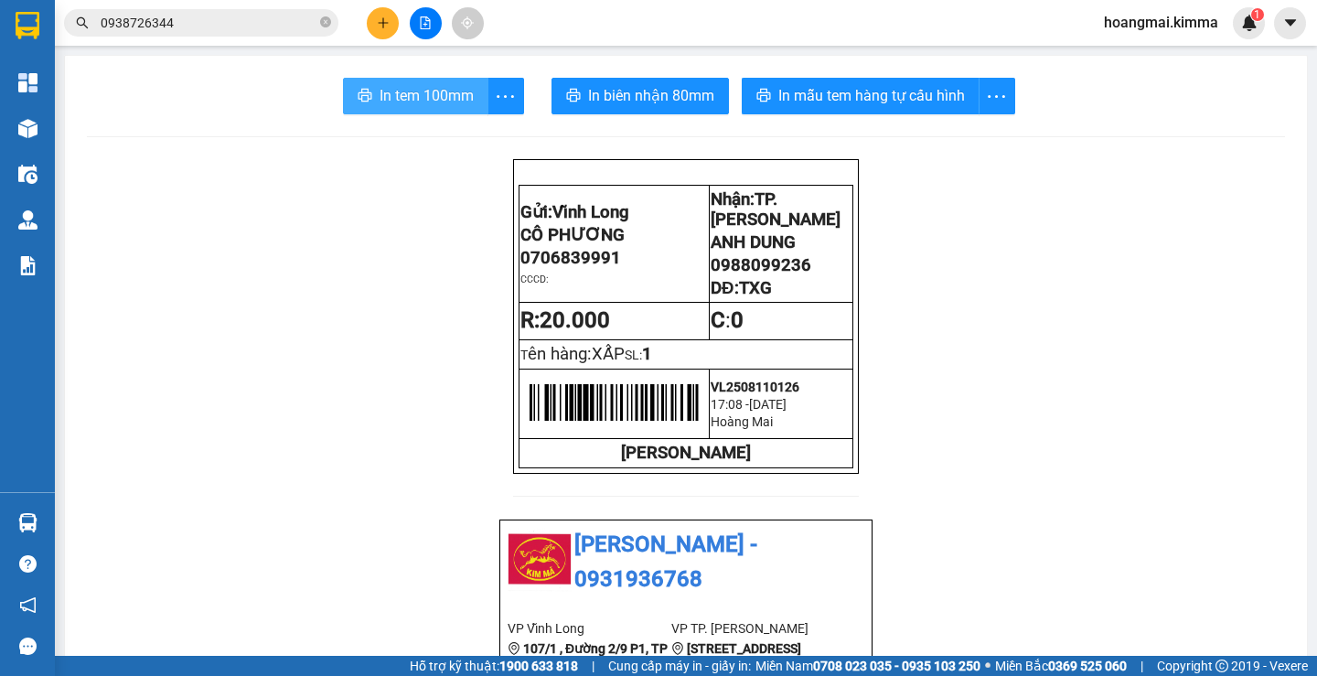
click at [400, 91] on span "In tem 100mm" at bounding box center [426, 95] width 94 height 23
click at [246, 26] on input "0938726344" at bounding box center [209, 23] width 216 height 20
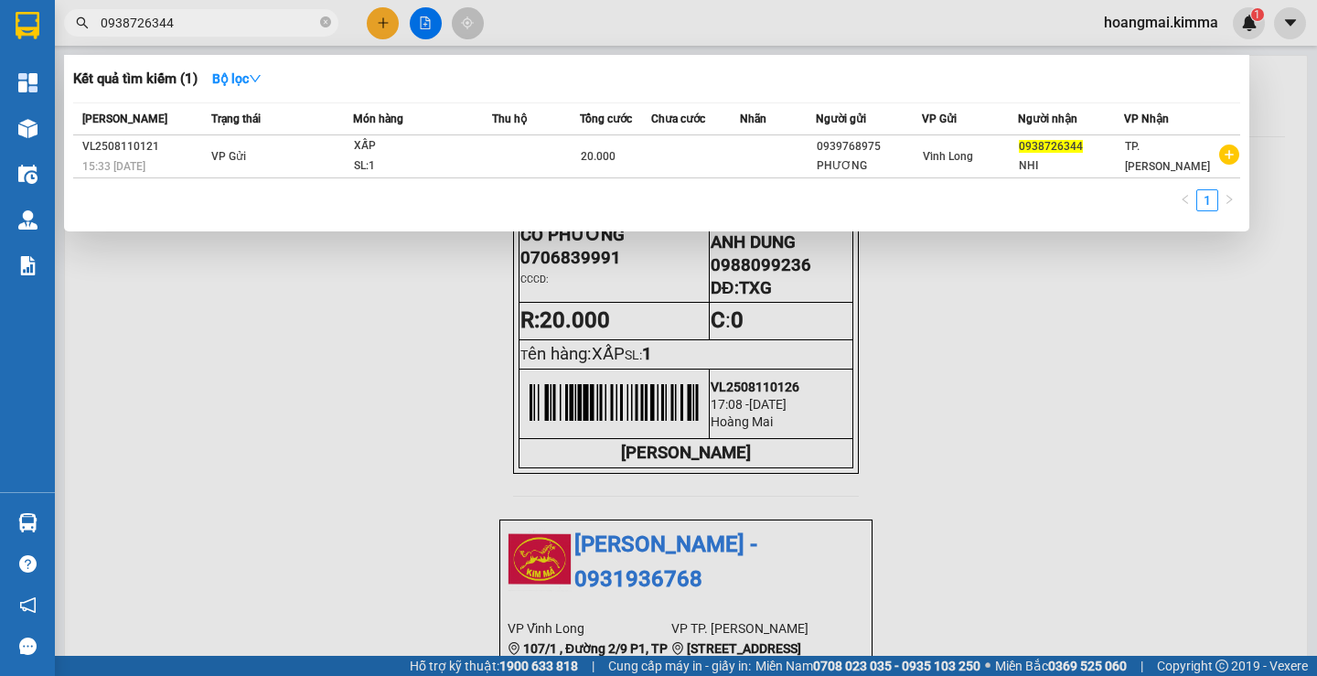
click at [246, 26] on input "0938726344" at bounding box center [209, 23] width 216 height 20
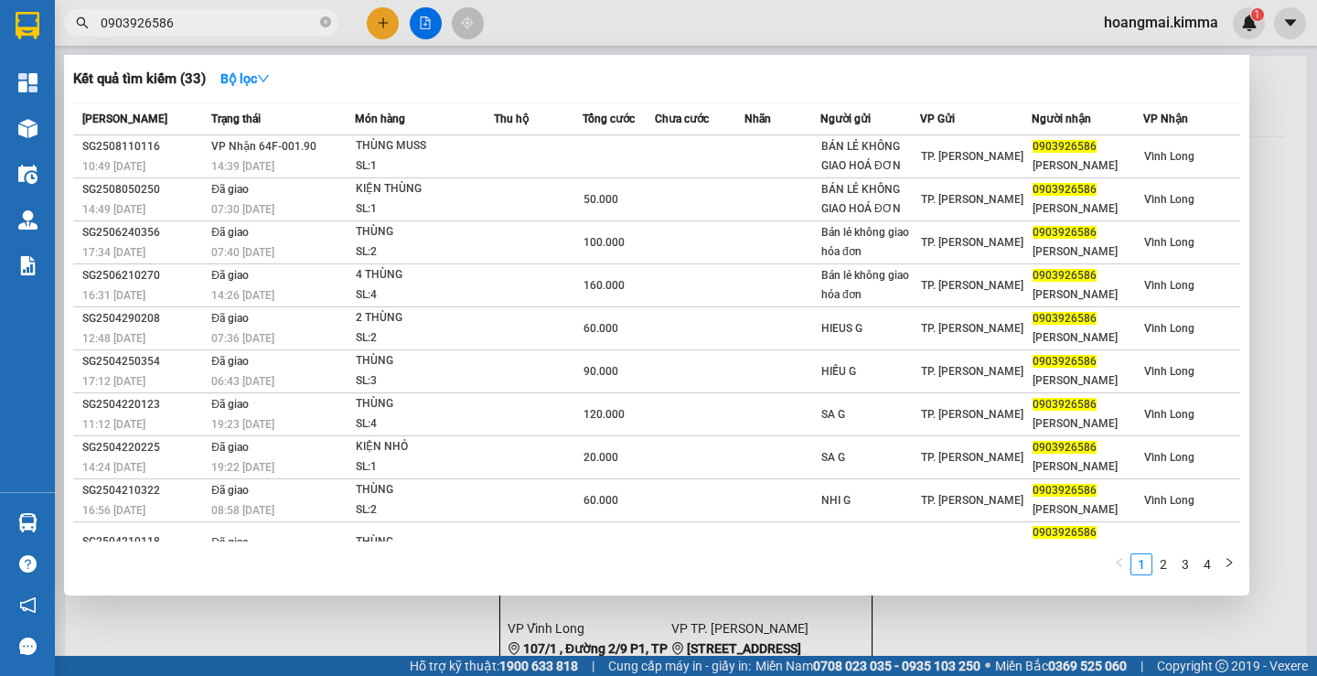
type input "0903926586"
click at [367, 622] on div at bounding box center [658, 338] width 1317 height 676
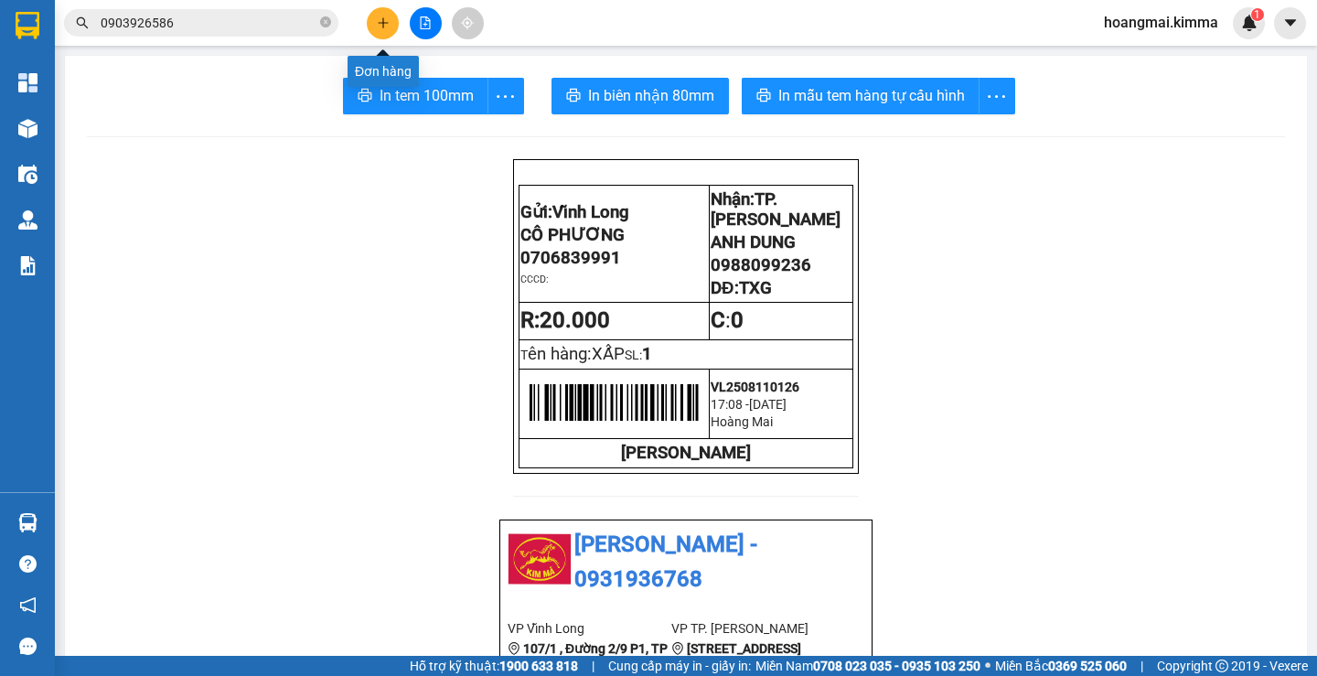
click at [375, 19] on button at bounding box center [383, 23] width 32 height 32
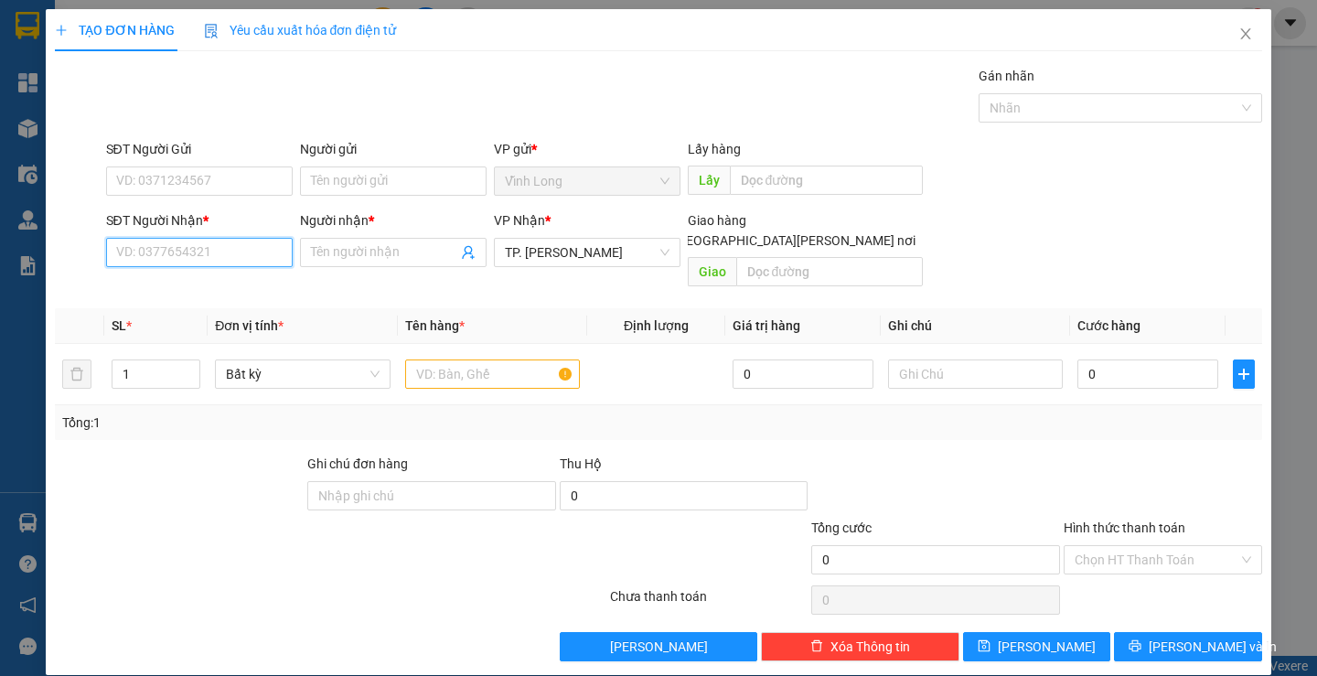
click at [222, 246] on input "SĐT Người Nhận *" at bounding box center [199, 252] width 187 height 29
type input "0775277739"
click at [196, 280] on div "0775277739 - [GEOGRAPHIC_DATA]" at bounding box center [218, 289] width 206 height 20
type input "ĐỨC"
type input "0775277739"
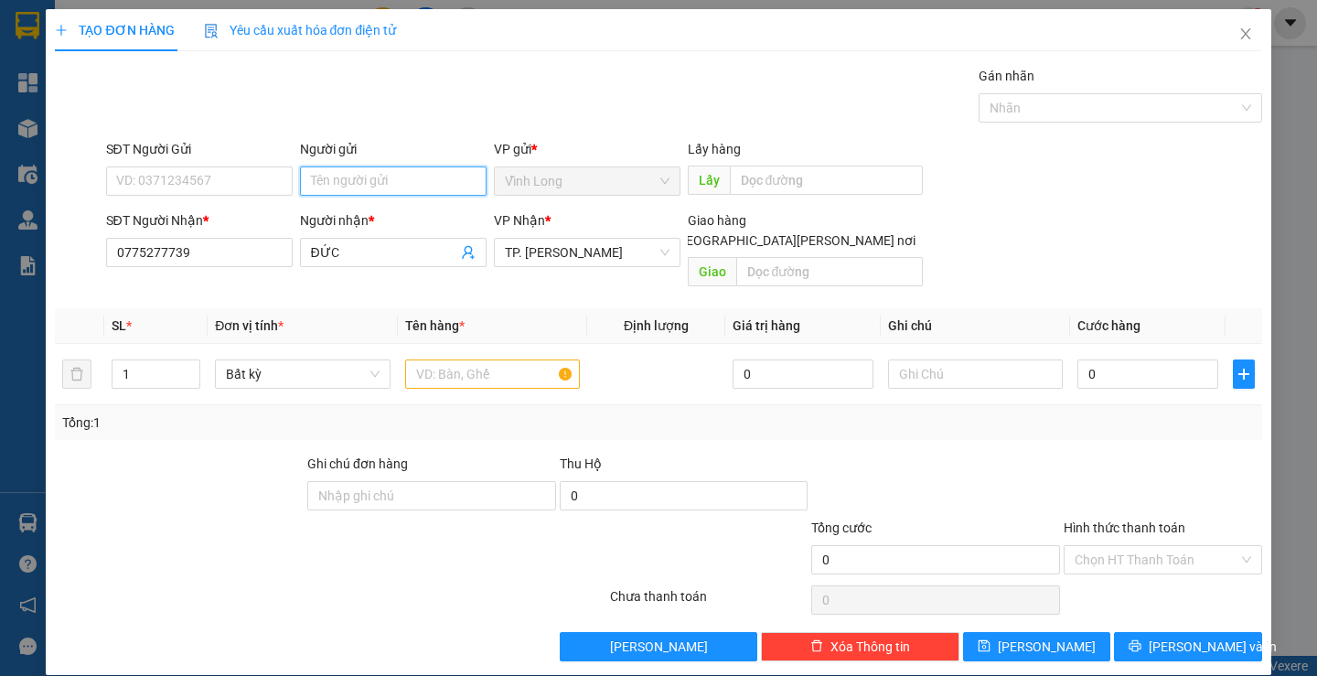
click at [303, 182] on input "Người gửi" at bounding box center [393, 180] width 187 height 29
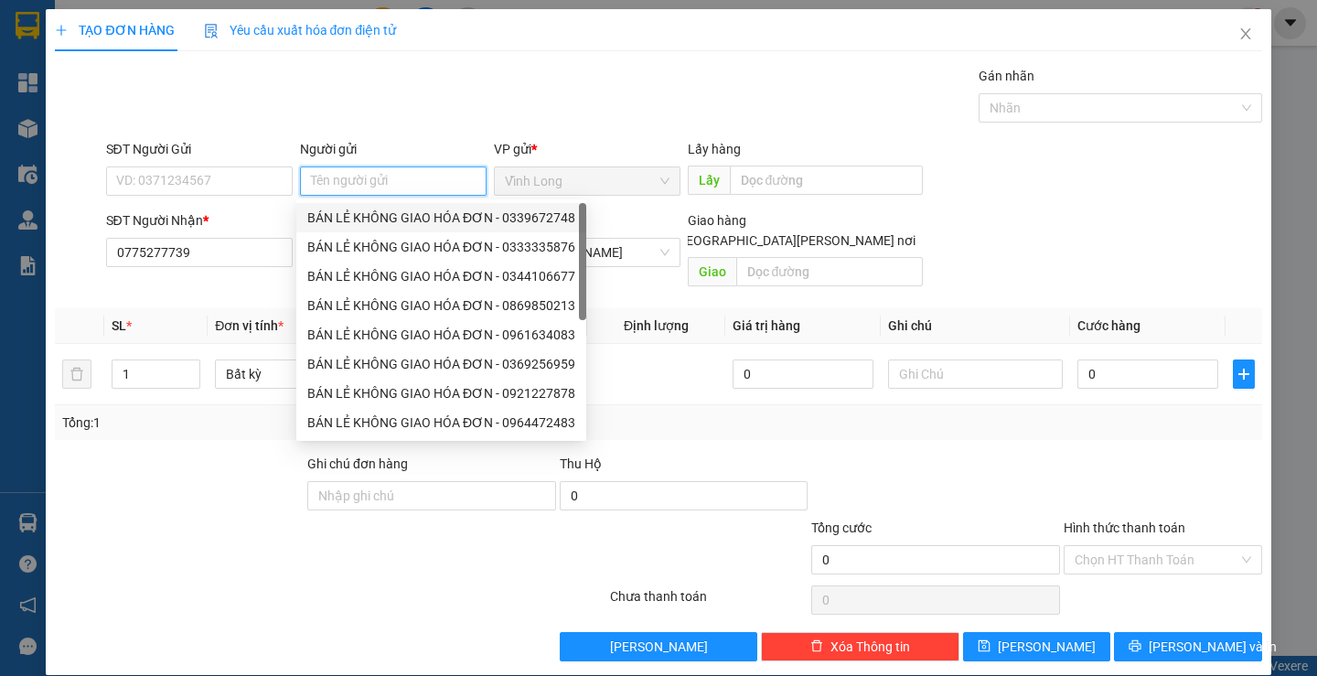
drag, startPoint x: 378, startPoint y: 216, endPoint x: 261, endPoint y: 209, distance: 117.2
click at [377, 215] on div "BÁN LẺ KHÔNG GIAO HÓA ĐƠN - 0339672748" at bounding box center [441, 218] width 268 height 20
type input "0339672748"
type input "BÁN LẺ KHÔNG GIAO HÓA ĐƠN"
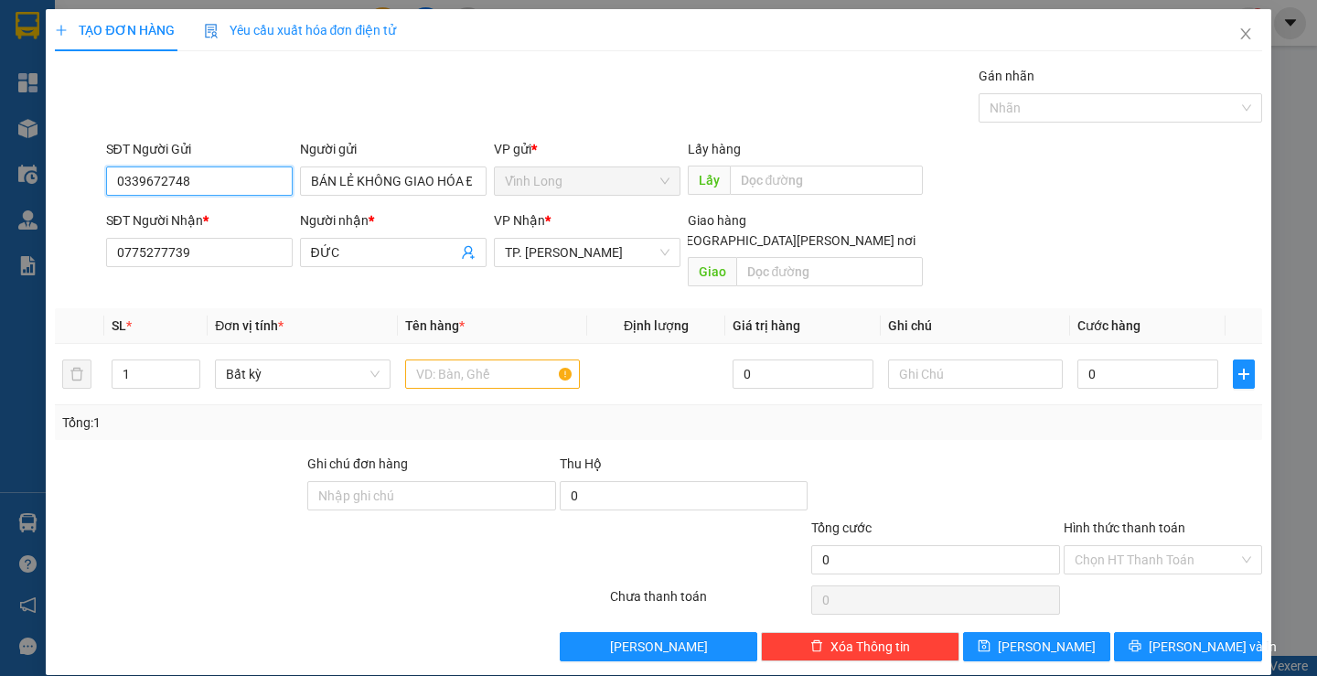
drag, startPoint x: 251, startPoint y: 190, endPoint x: 0, endPoint y: 221, distance: 253.3
click at [0, 221] on div "TẠO ĐƠN HÀNG Yêu cầu xuất [PERSON_NAME] điện tử Transit Pickup Surcharge Ids Tr…" at bounding box center [658, 338] width 1317 height 676
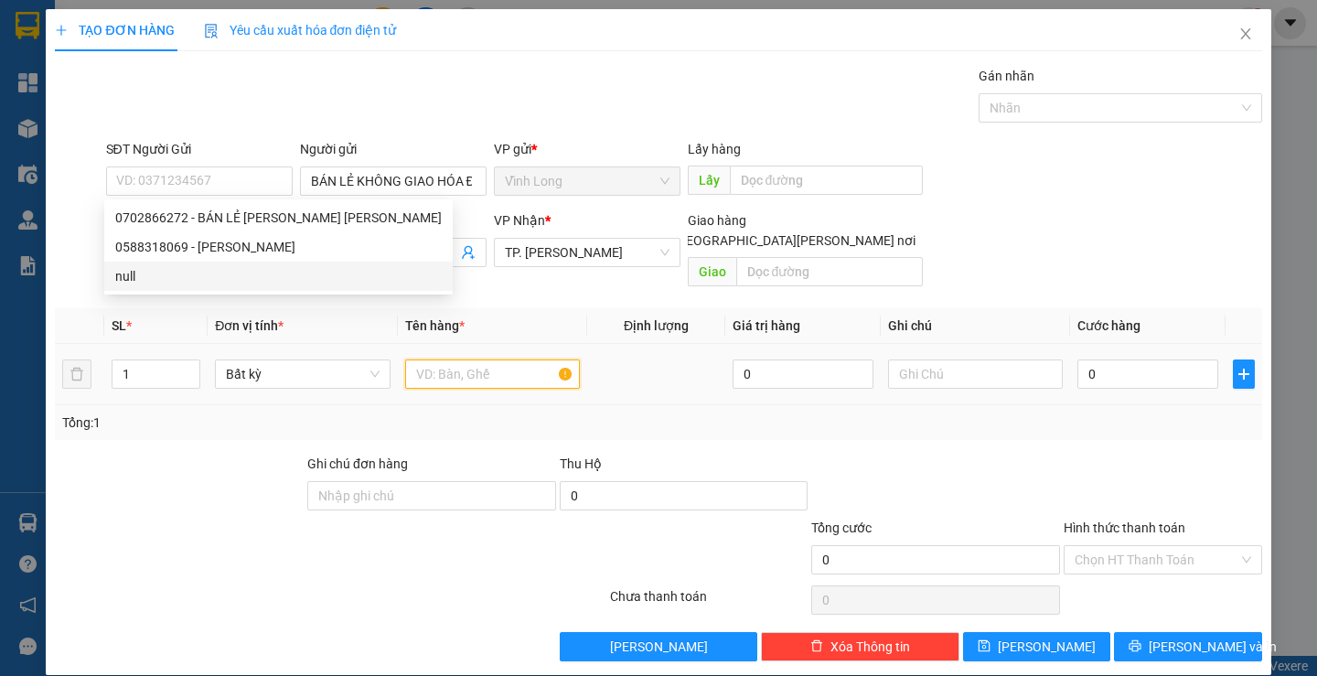
click at [485, 359] on input "text" at bounding box center [492, 373] width 175 height 29
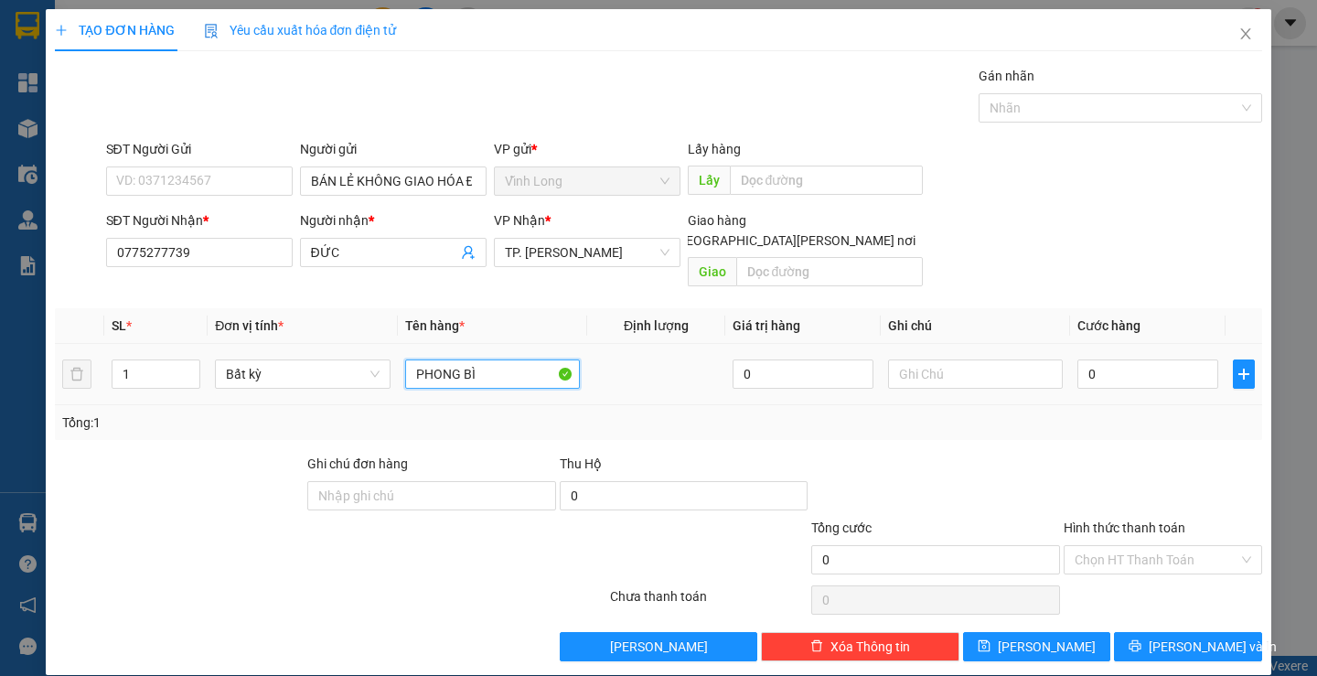
type input "PHONG BÌ"
type input "THƯ"
type input "2"
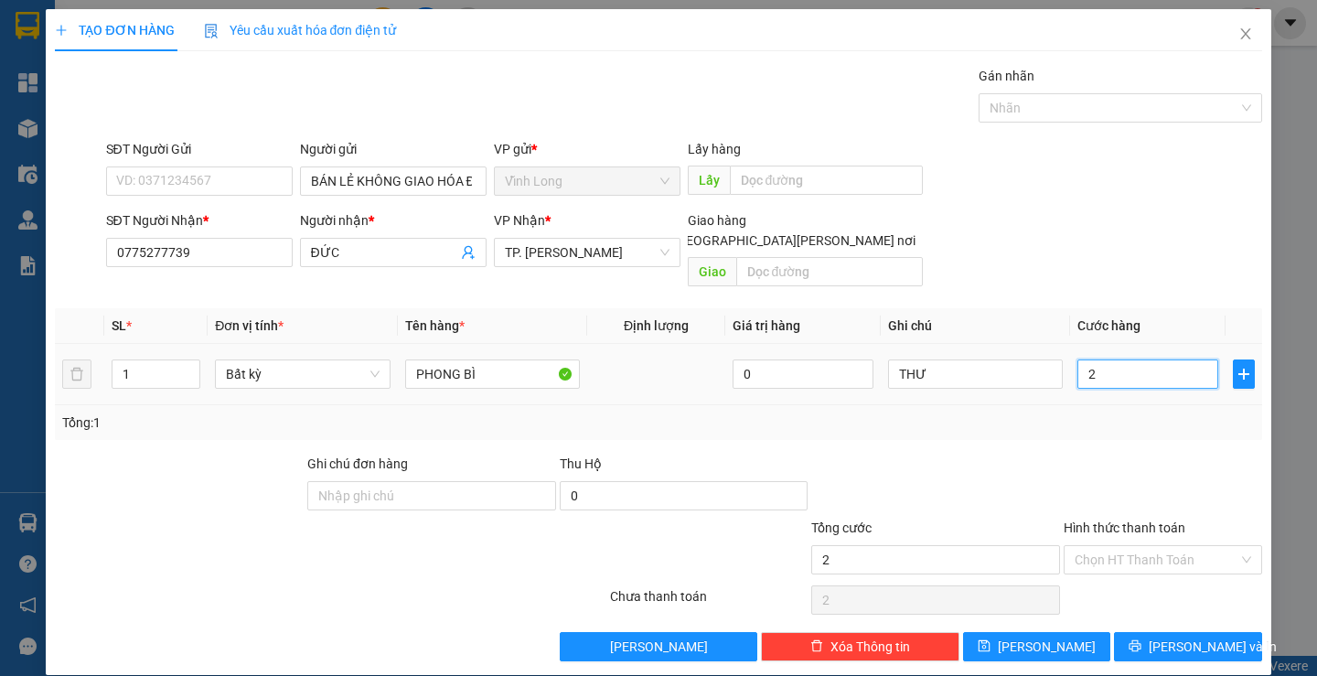
type input "20"
type input "20.000"
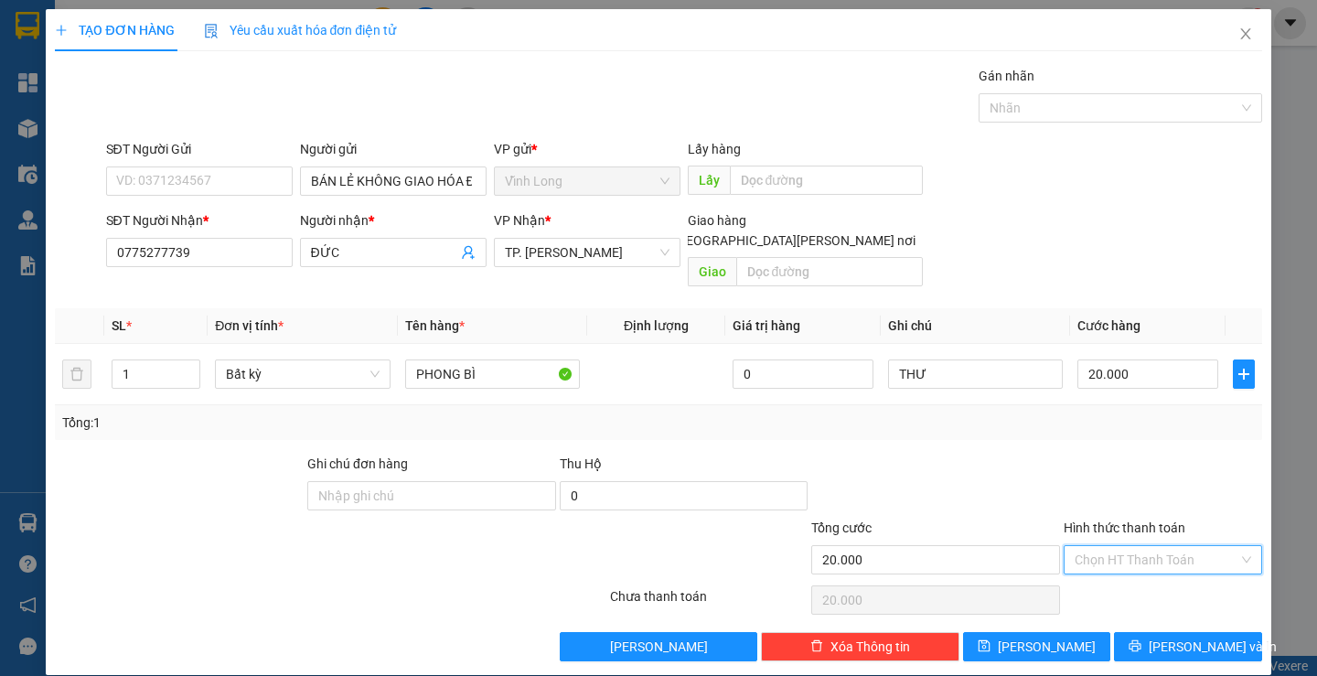
click at [1092, 546] on input "Hình thức thanh toán" at bounding box center [1156, 559] width 164 height 27
click at [1092, 567] on div "Tại văn phòng" at bounding box center [1151, 576] width 174 height 20
type input "0"
click at [1128, 632] on button "[PERSON_NAME] và In" at bounding box center [1187, 646] width 147 height 29
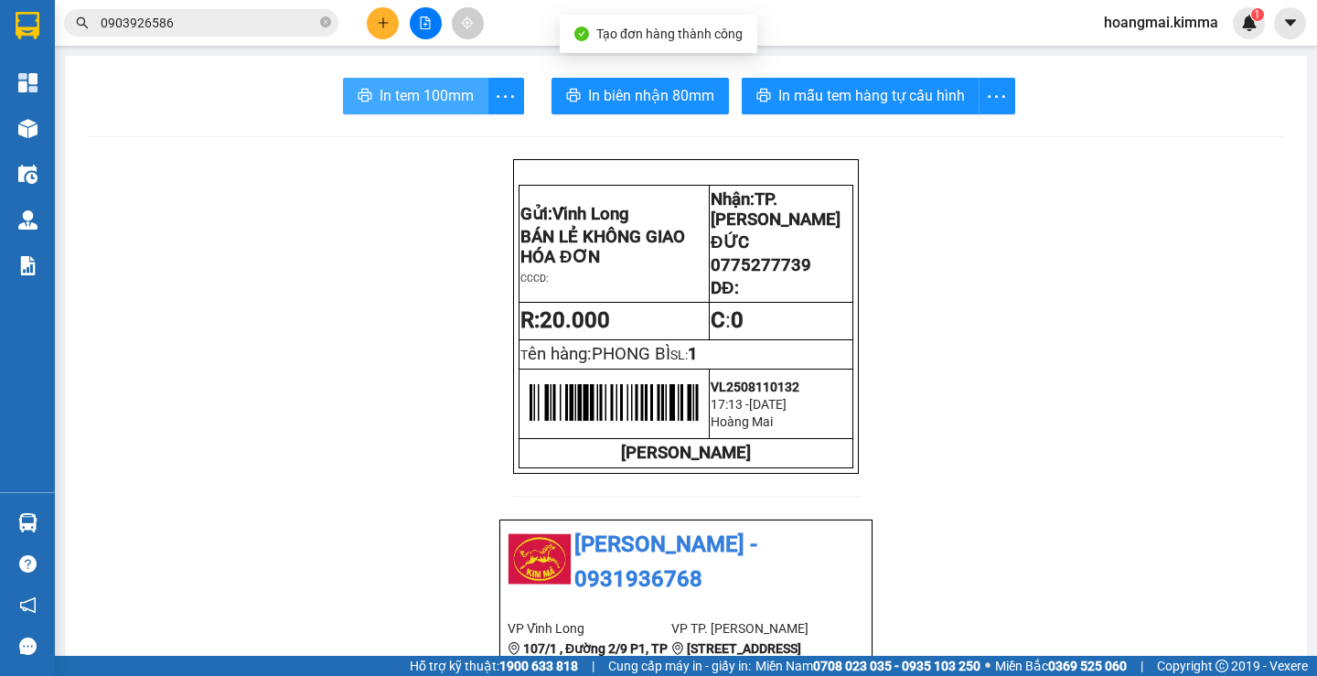
click at [359, 91] on icon "printer" at bounding box center [364, 95] width 14 height 13
